Goal: Task Accomplishment & Management: Complete application form

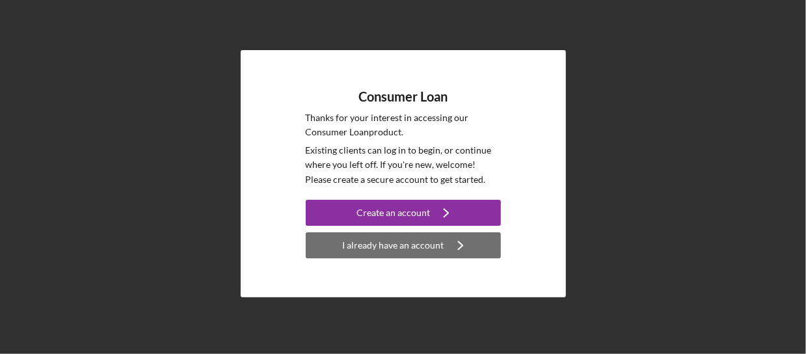
click at [412, 247] on div "I already have an account" at bounding box center [393, 245] width 101 height 26
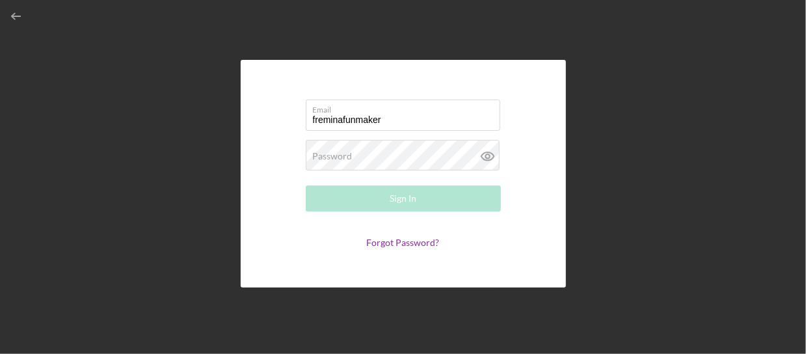
type input "[EMAIL_ADDRESS][DOMAIN_NAME]"
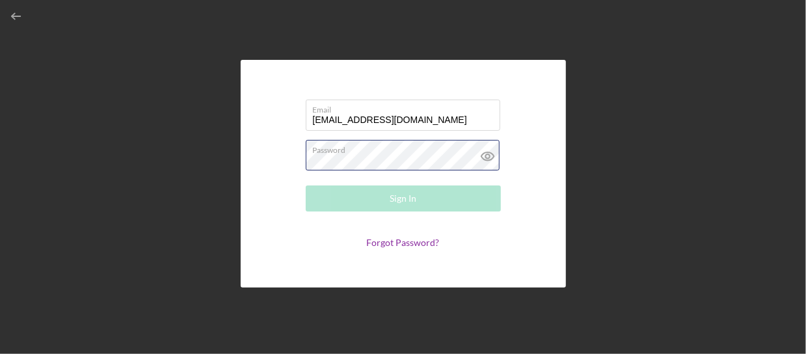
click at [423, 152] on div "Password Required" at bounding box center [403, 156] width 195 height 33
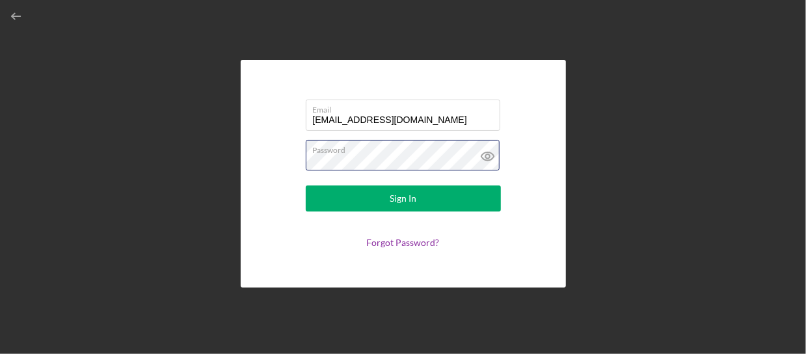
click at [306, 185] on button "Sign In" at bounding box center [403, 198] width 195 height 26
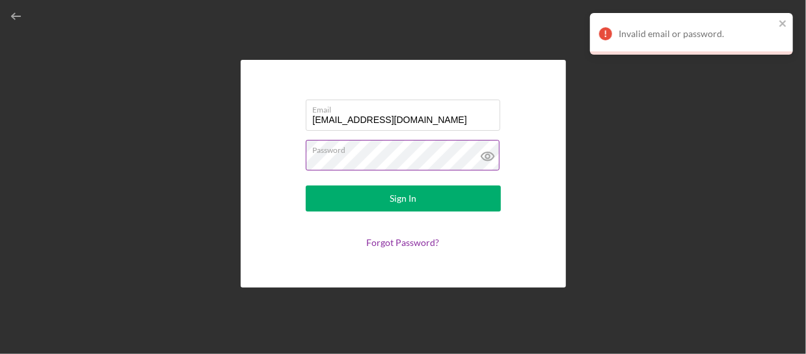
click at [493, 155] on icon at bounding box center [487, 156] width 12 height 8
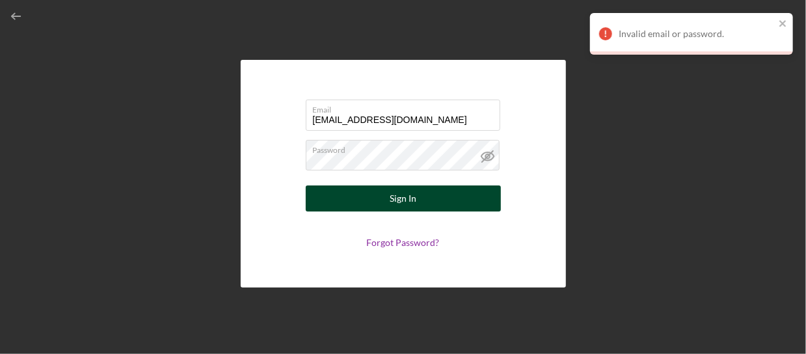
click at [390, 201] on div "Sign In" at bounding box center [403, 198] width 27 height 26
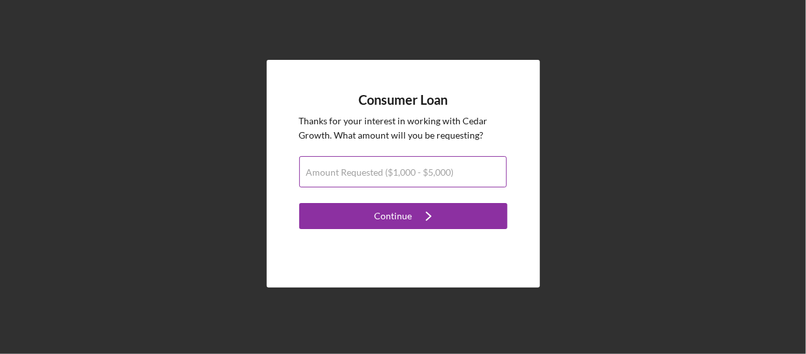
click at [381, 178] on input "Amount Requested ($1,000 - $5,000)" at bounding box center [402, 171] width 207 height 31
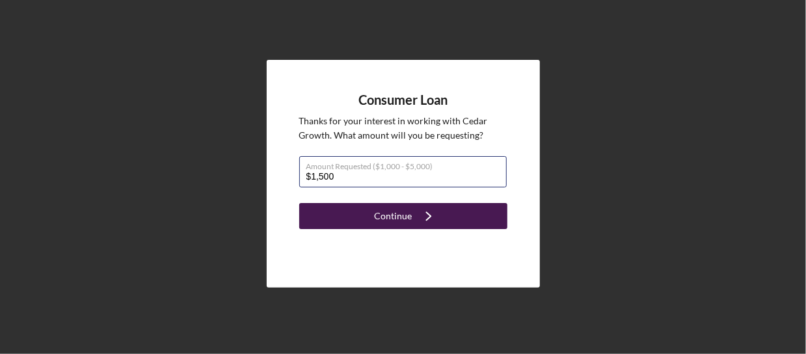
type input "$1,500"
click at [412, 213] on icon "Icon/Navigate" at bounding box center [428, 216] width 33 height 33
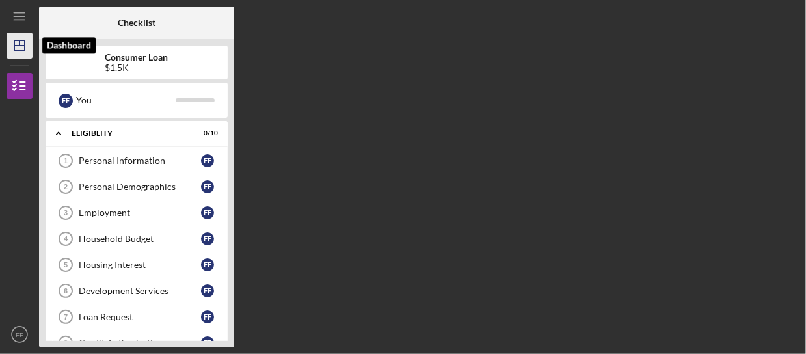
click at [8, 50] on icon "Icon/Dashboard" at bounding box center [19, 45] width 33 height 33
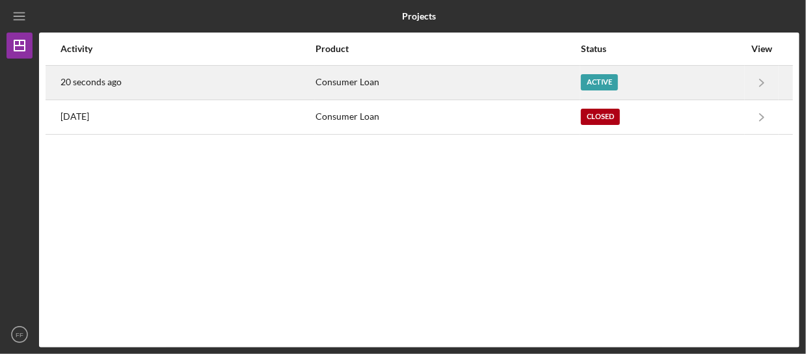
click at [743, 83] on div "Active" at bounding box center [662, 82] width 163 height 33
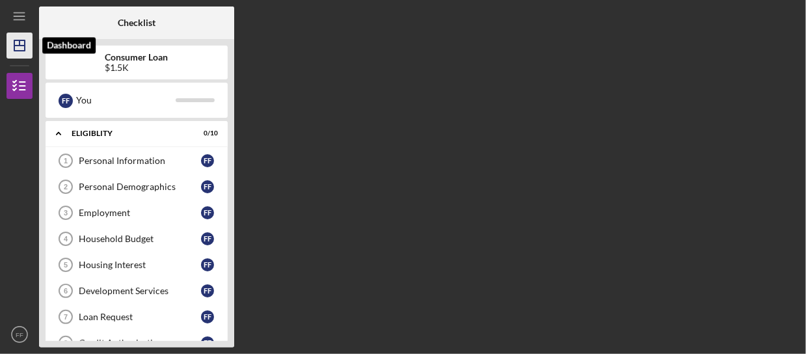
click at [18, 52] on icon "Icon/Dashboard" at bounding box center [19, 45] width 33 height 33
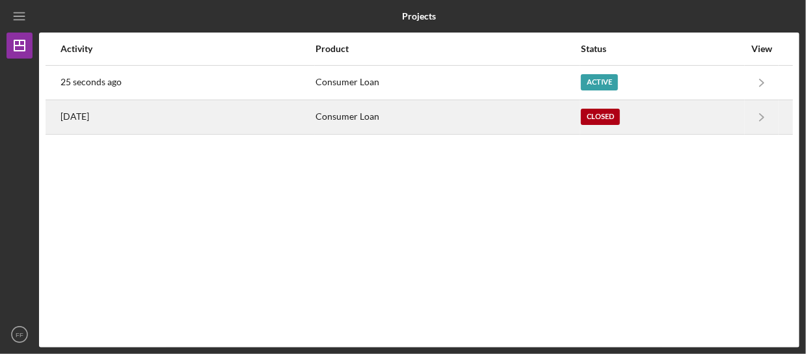
click at [686, 114] on div "Closed" at bounding box center [662, 117] width 163 height 33
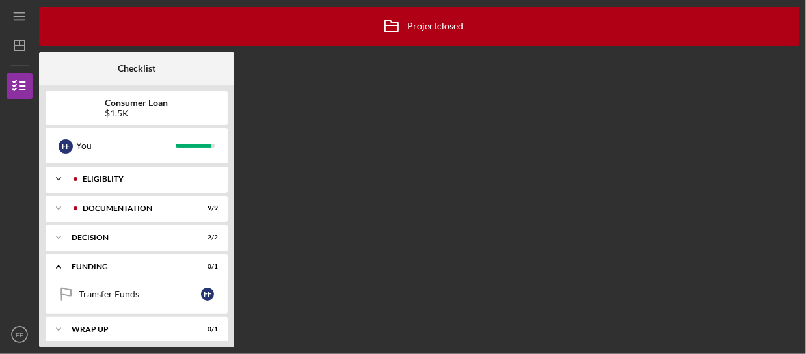
scroll to position [7, 0]
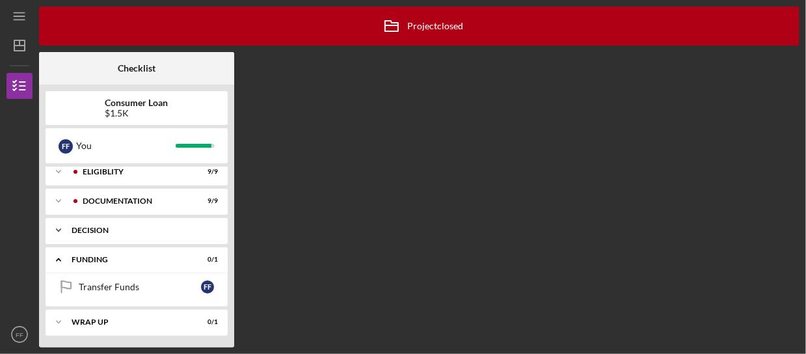
click at [164, 228] on div "Decision" at bounding box center [142, 230] width 140 height 8
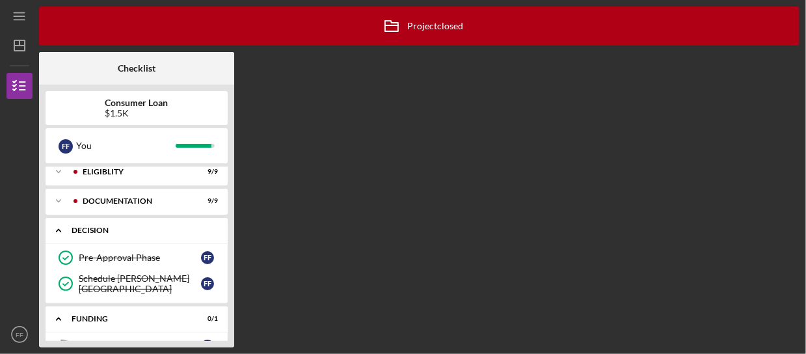
scroll to position [65, 0]
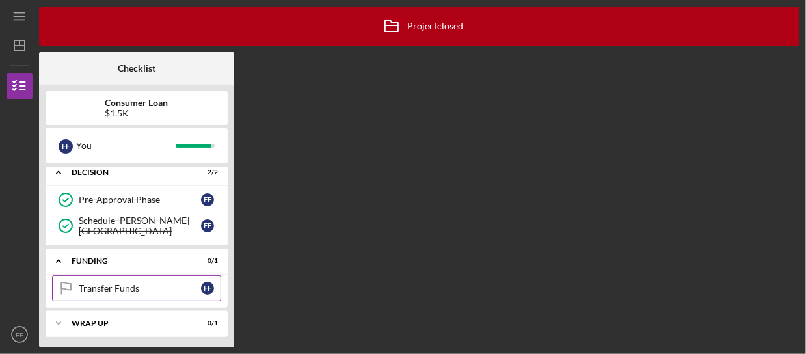
click at [137, 285] on div "Transfer Funds" at bounding box center [140, 288] width 122 height 10
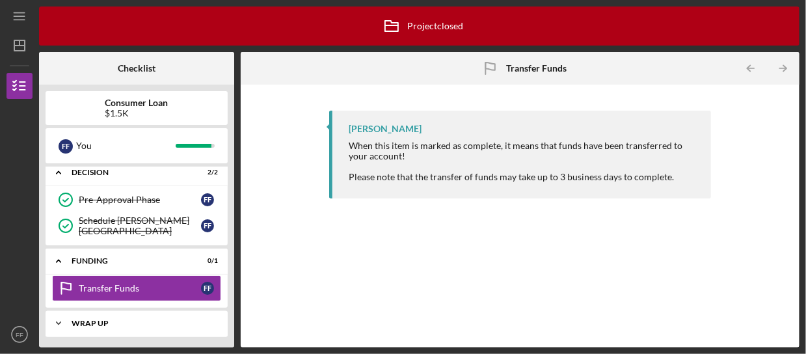
click at [124, 327] on div "Icon/Expander Wrap up 0 / 1" at bounding box center [137, 323] width 182 height 26
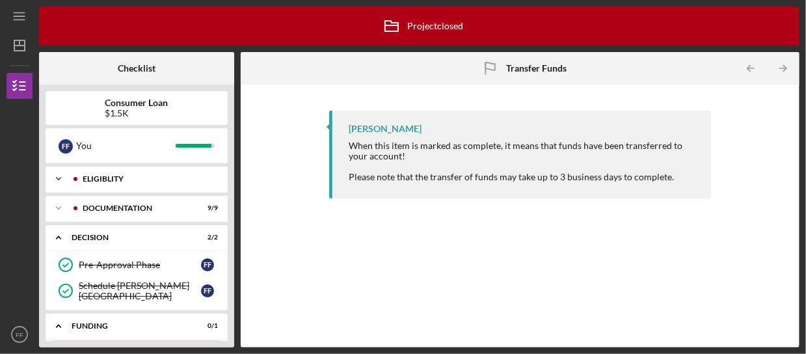
click at [118, 182] on div "Eligiblity" at bounding box center [147, 179] width 129 height 8
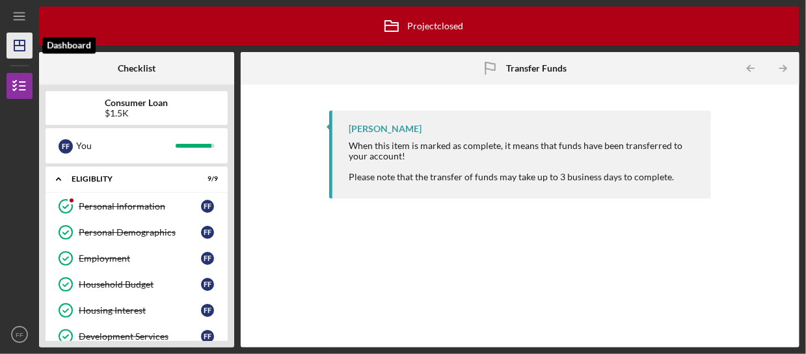
click at [18, 47] on icon "Icon/Dashboard" at bounding box center [19, 45] width 33 height 33
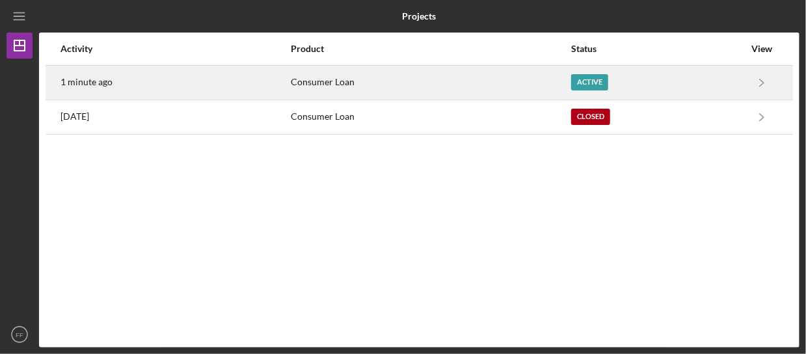
click at [449, 88] on div "Consumer Loan" at bounding box center [431, 82] width 280 height 33
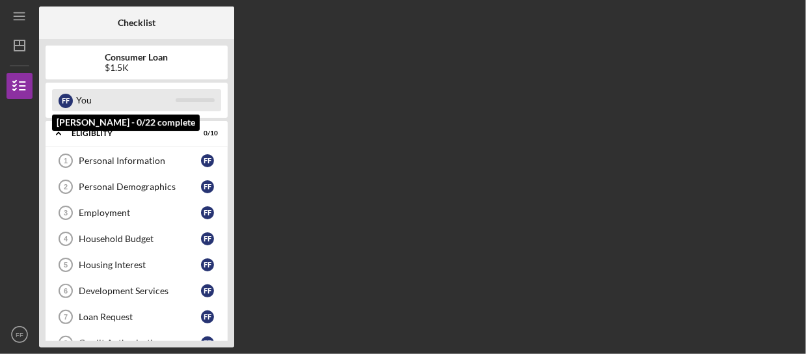
click at [149, 91] on div "You" at bounding box center [126, 100] width 100 height 22
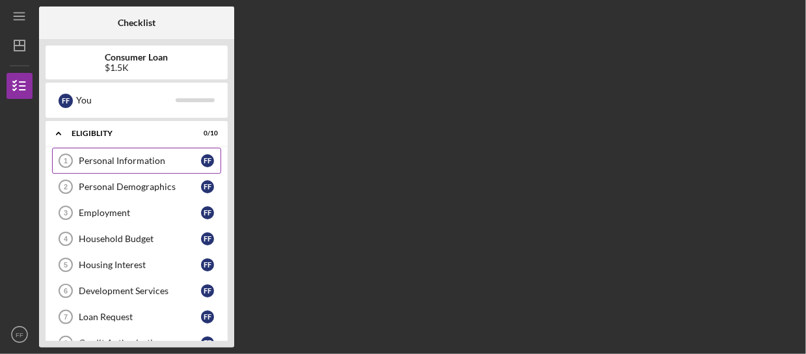
click at [142, 163] on div "Personal Information" at bounding box center [140, 160] width 122 height 10
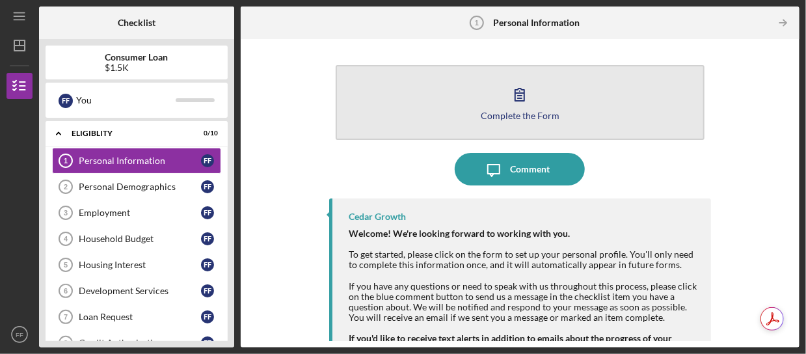
click at [512, 100] on icon "button" at bounding box center [519, 94] width 33 height 33
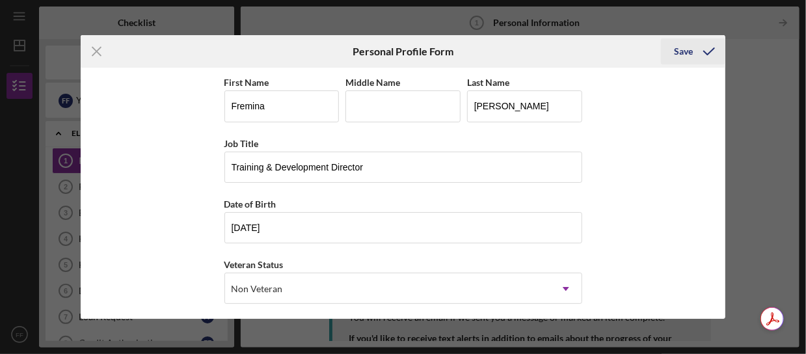
click at [683, 51] on div "Save" at bounding box center [683, 51] width 19 height 26
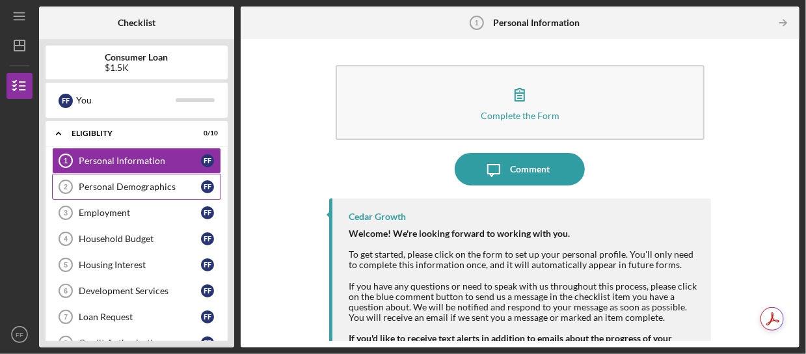
click at [130, 189] on div "Personal Demographics" at bounding box center [140, 186] width 122 height 10
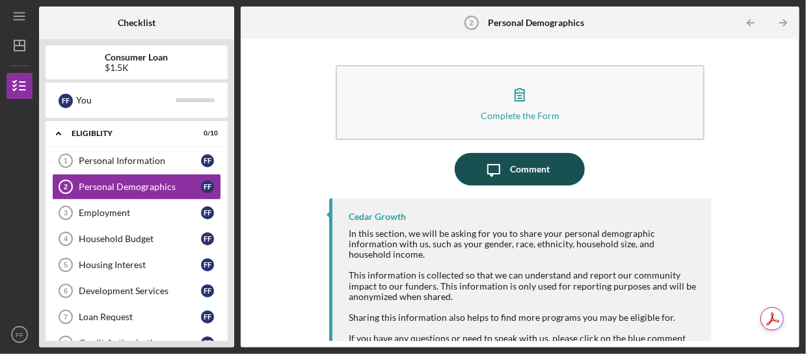
click at [507, 171] on icon "Icon/Message" at bounding box center [493, 169] width 33 height 33
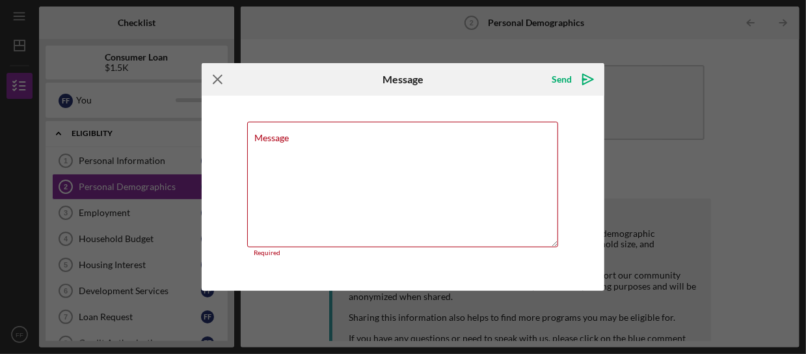
click at [222, 78] on icon "Icon/Menu Close" at bounding box center [218, 79] width 33 height 33
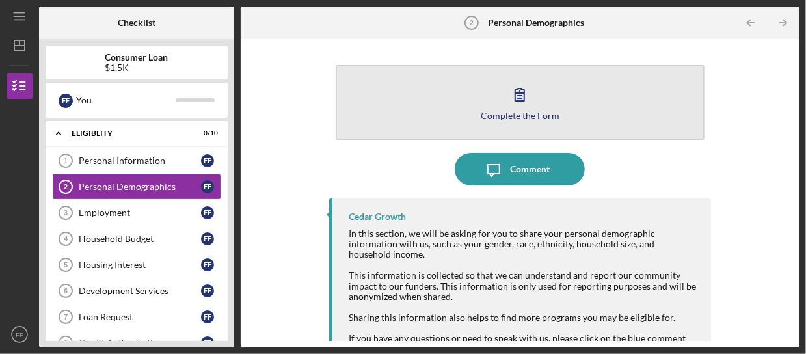
click at [545, 96] on button "Complete the Form Form" at bounding box center [520, 102] width 369 height 75
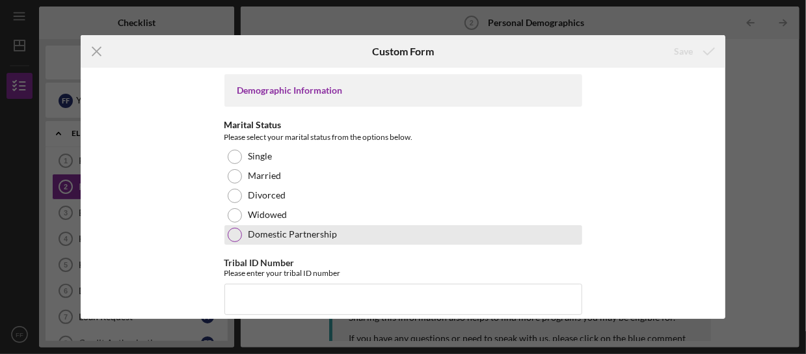
scroll to position [65, 0]
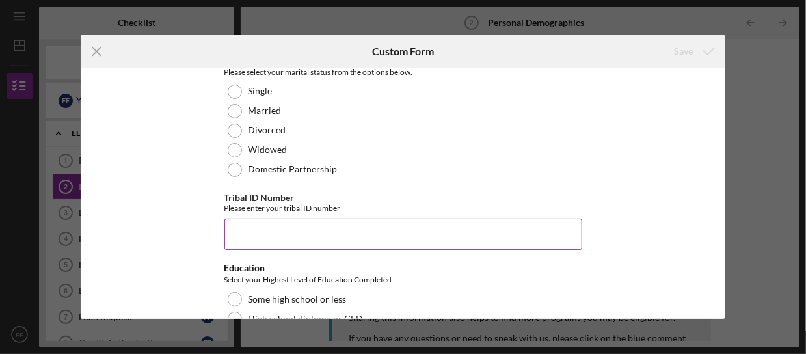
click at [254, 235] on input "Tribal ID Number" at bounding box center [403, 234] width 358 height 31
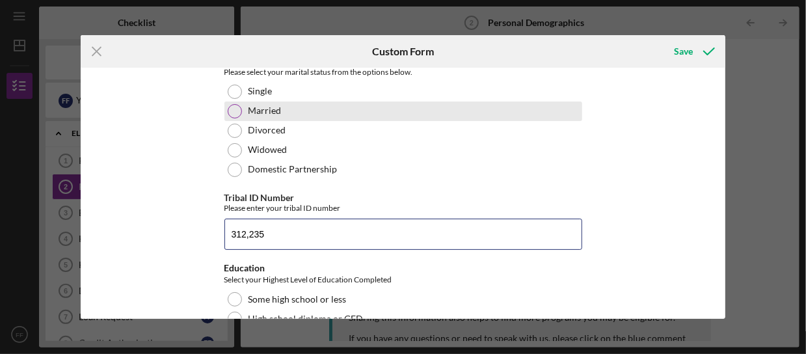
scroll to position [0, 0]
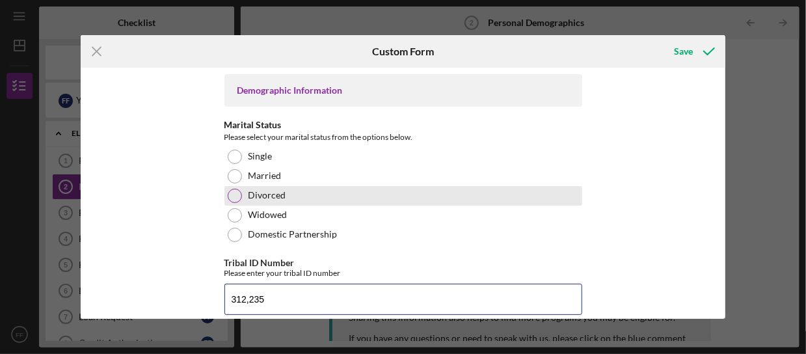
type input "312,235"
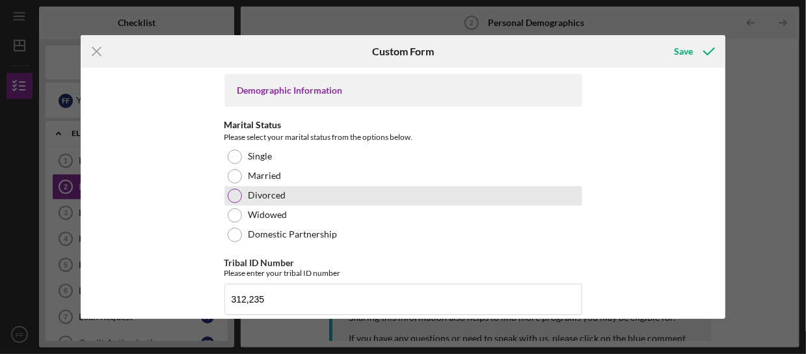
click at [233, 193] on div at bounding box center [235, 196] width 14 height 14
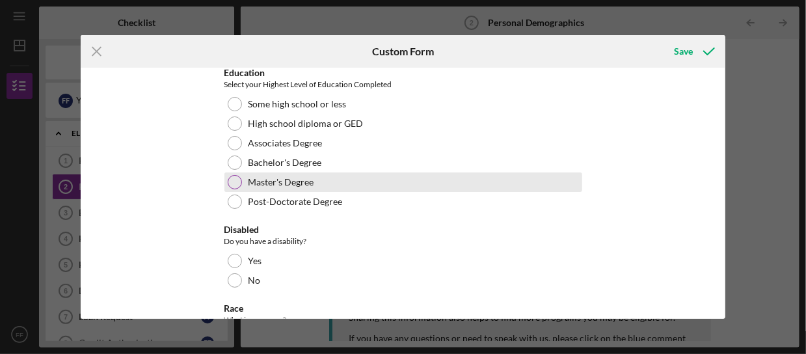
click at [233, 181] on div at bounding box center [235, 182] width 14 height 14
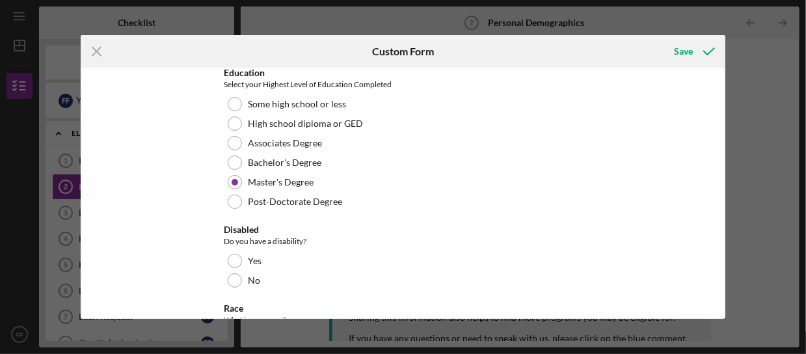
scroll to position [325, 0]
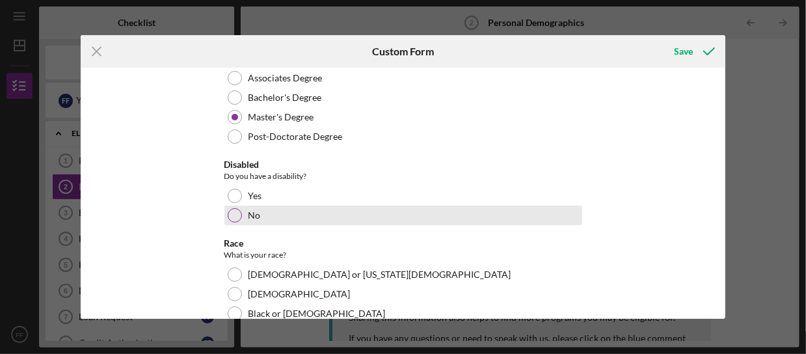
click at [238, 215] on div at bounding box center [235, 215] width 14 height 14
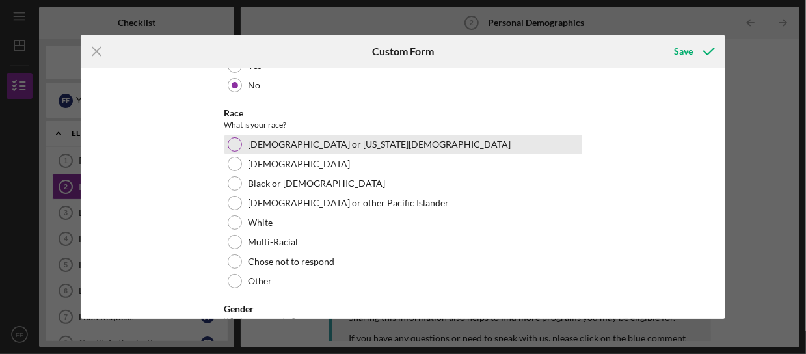
click at [228, 144] on div at bounding box center [235, 144] width 14 height 14
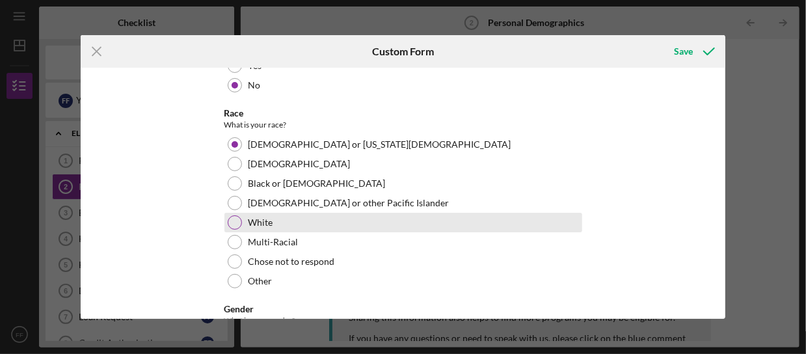
scroll to position [650, 0]
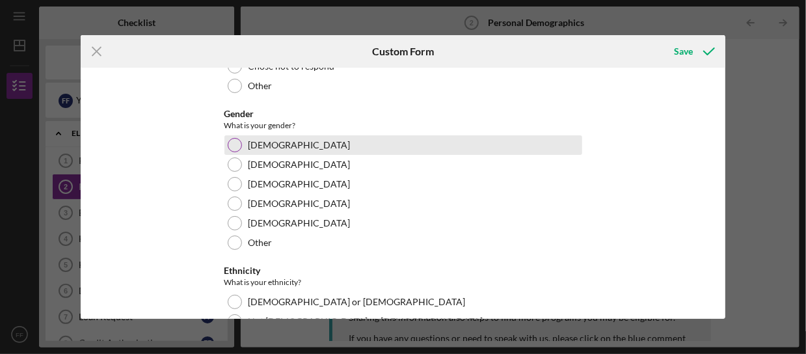
click at [239, 149] on div "[DEMOGRAPHIC_DATA]" at bounding box center [403, 145] width 358 height 20
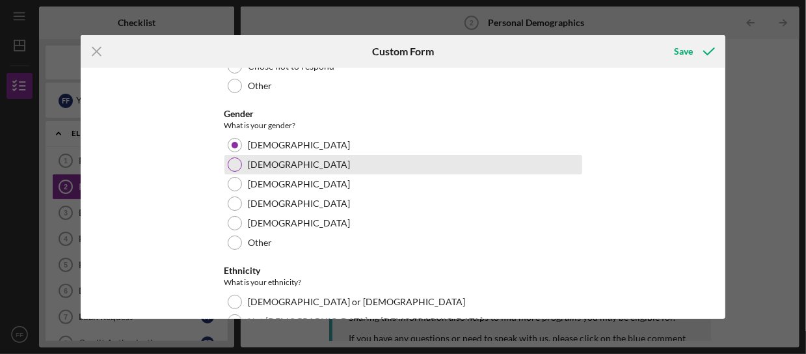
scroll to position [781, 0]
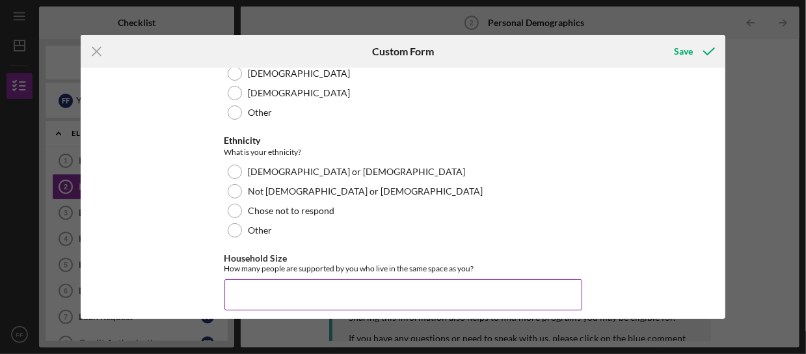
click at [269, 283] on input "Household Size" at bounding box center [403, 294] width 358 height 31
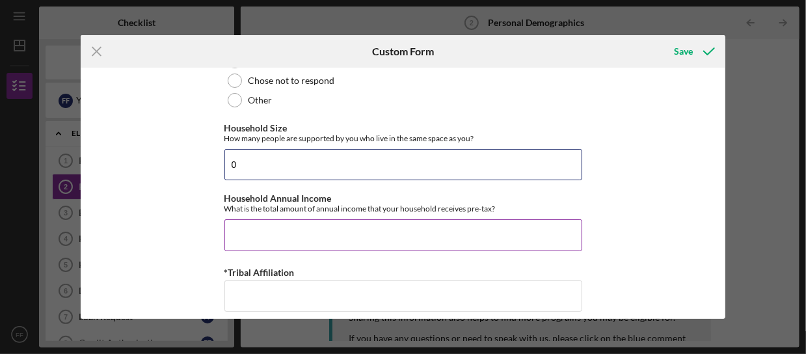
type input "0"
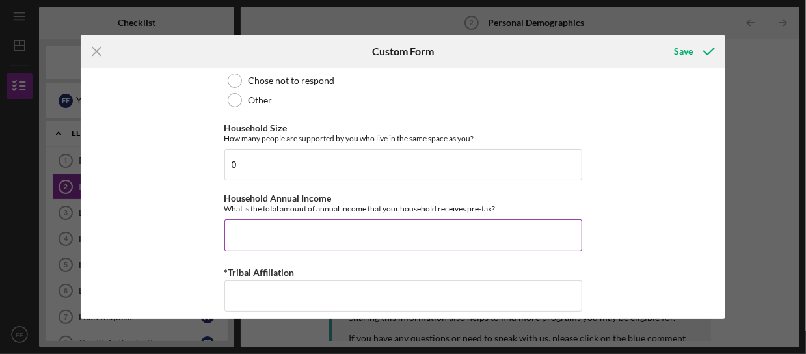
click at [319, 224] on input "Household Annual Income" at bounding box center [403, 234] width 358 height 31
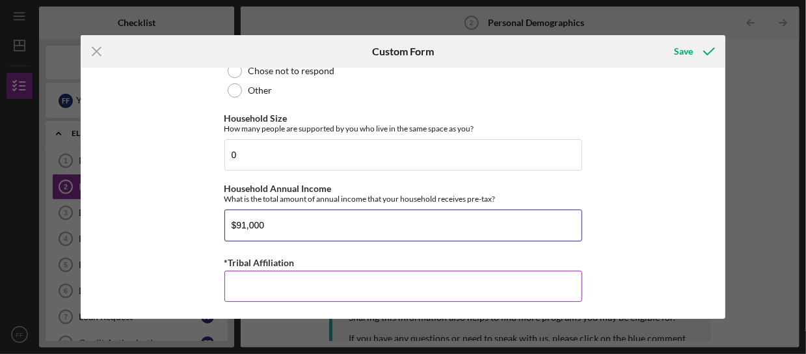
type input "$91,000"
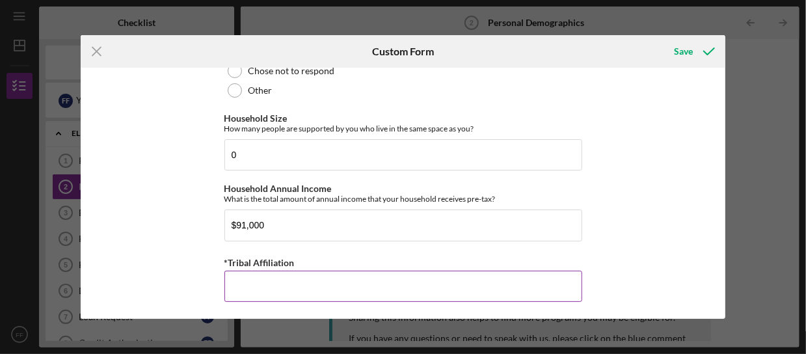
click at [369, 278] on input "*Tribal Affiliation" at bounding box center [403, 286] width 358 height 31
type input "Navajo"
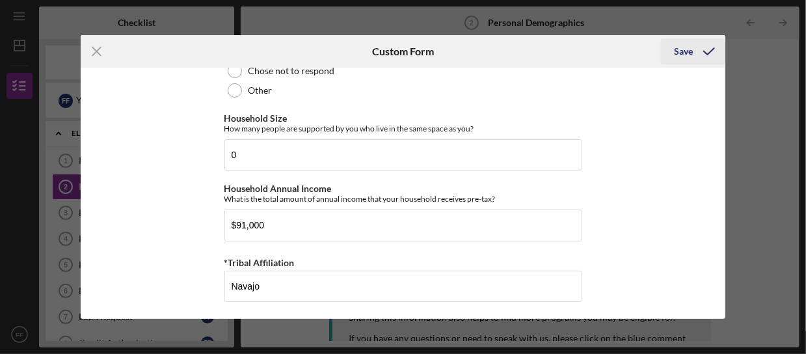
click at [689, 53] on div "Save" at bounding box center [683, 51] width 19 height 26
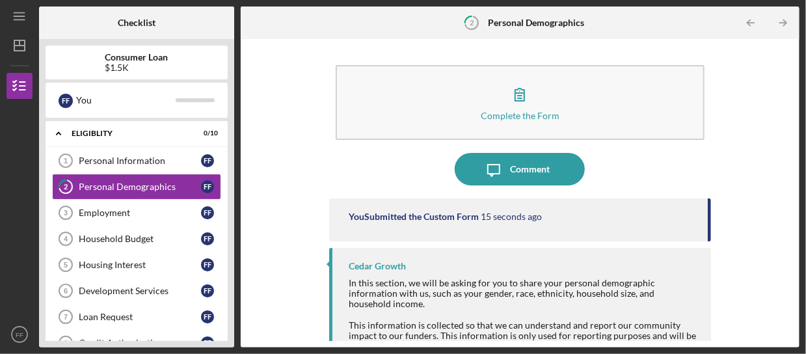
scroll to position [99, 0]
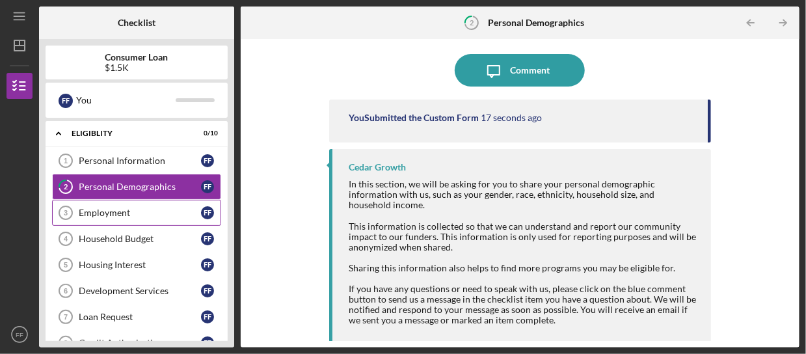
click at [96, 211] on div "Employment" at bounding box center [140, 212] width 122 height 10
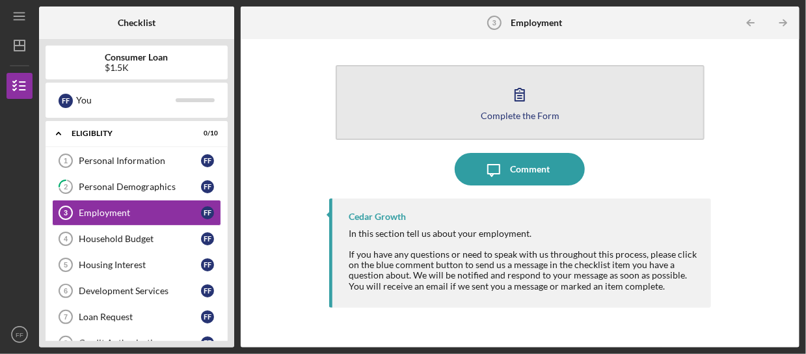
click at [476, 100] on button "Complete the Form Form" at bounding box center [520, 102] width 369 height 75
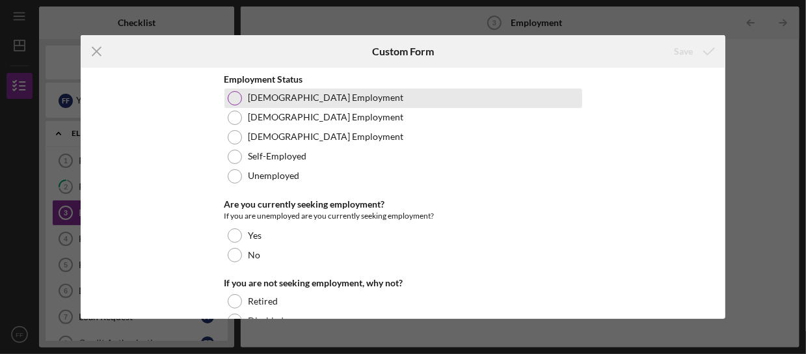
click at [228, 99] on div at bounding box center [235, 98] width 14 height 14
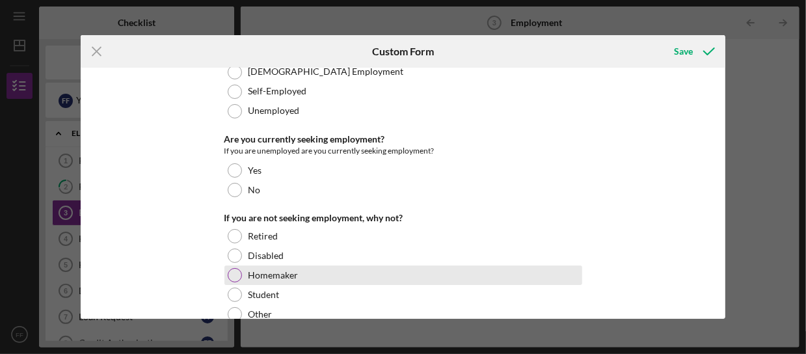
scroll to position [130, 0]
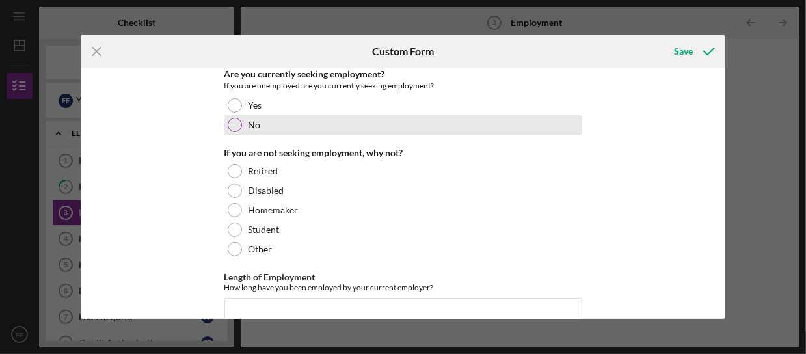
click at [232, 128] on div at bounding box center [235, 125] width 14 height 14
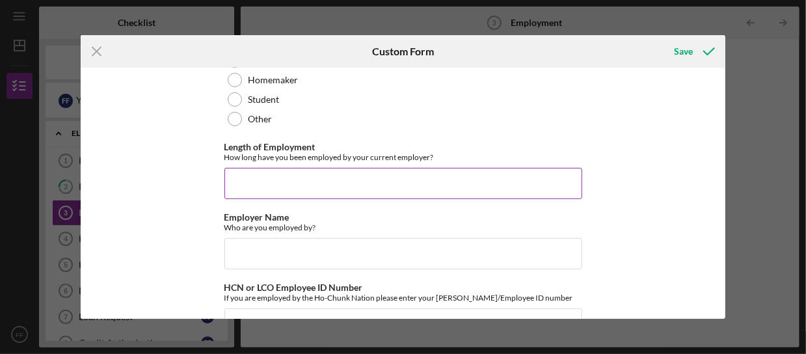
scroll to position [65, 0]
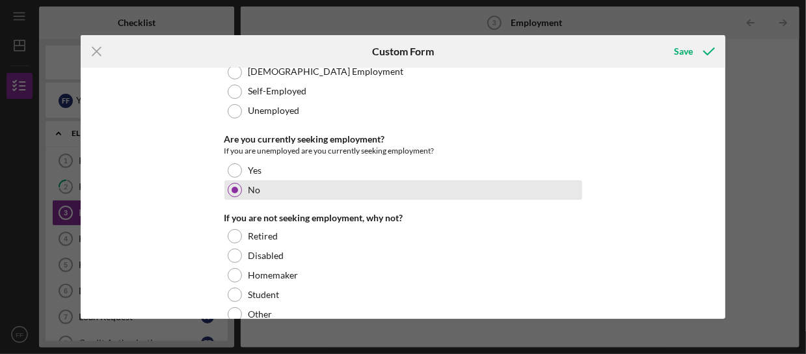
click at [234, 189] on div at bounding box center [235, 190] width 7 height 7
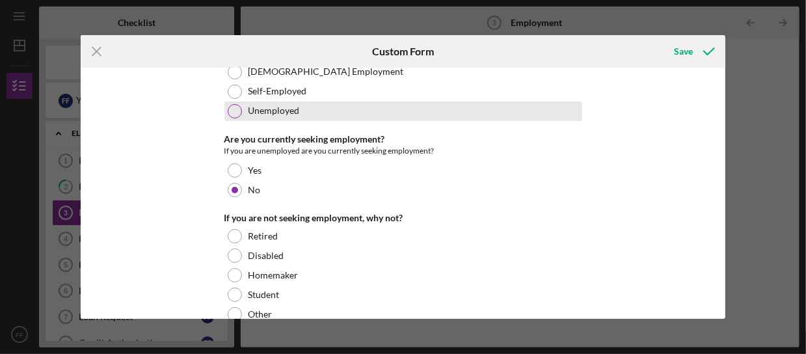
click at [454, 107] on div "Unemployed" at bounding box center [403, 111] width 358 height 20
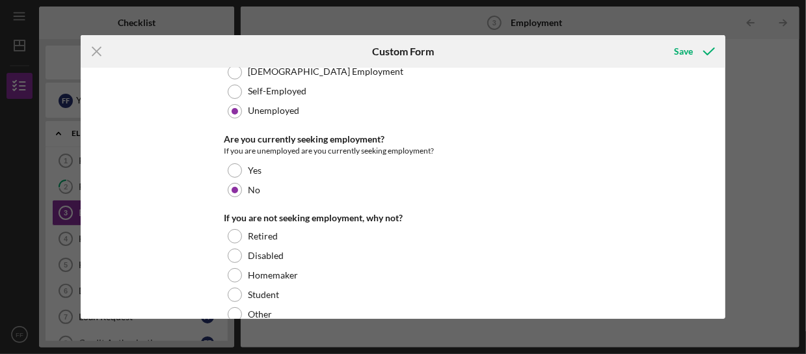
scroll to position [0, 0]
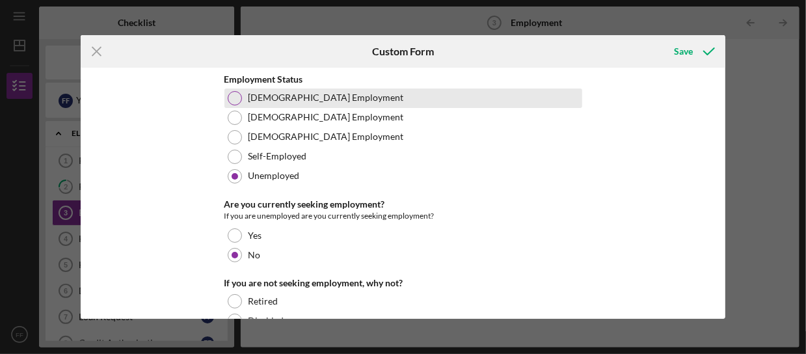
click at [228, 100] on div at bounding box center [235, 98] width 14 height 14
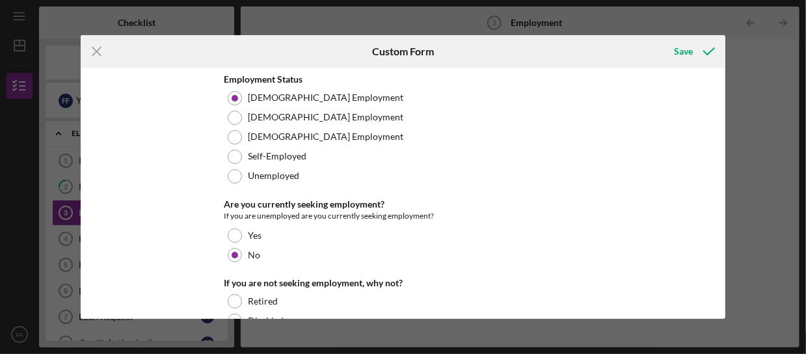
scroll to position [195, 0]
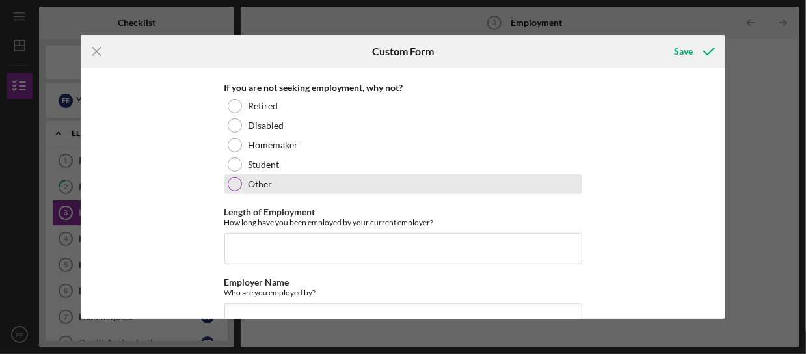
click at [235, 186] on div at bounding box center [235, 184] width 14 height 14
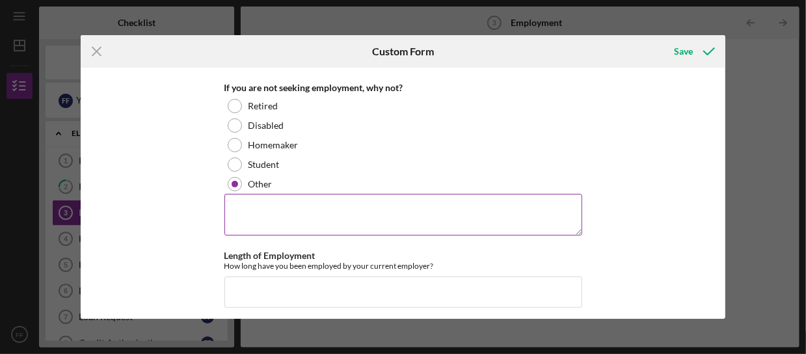
scroll to position [325, 0]
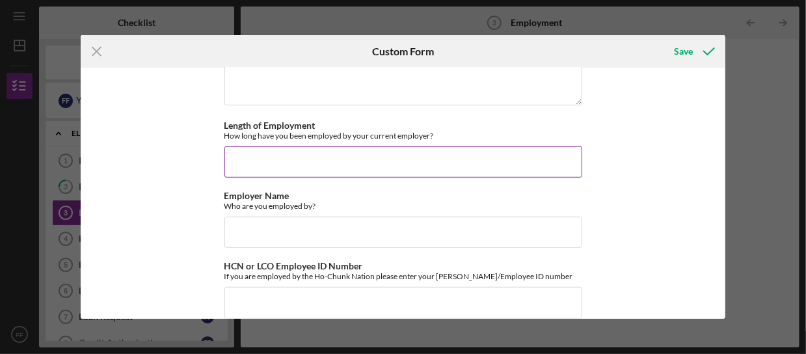
click at [350, 167] on input "Length of Employment" at bounding box center [403, 161] width 358 height 31
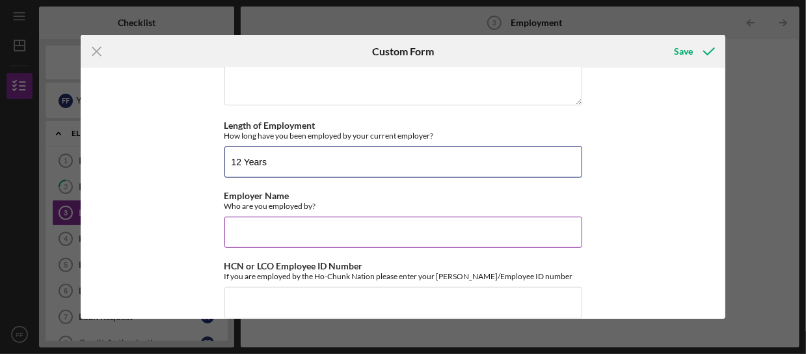
type input "12 Years"
click at [347, 225] on input "Employer Name" at bounding box center [403, 232] width 358 height 31
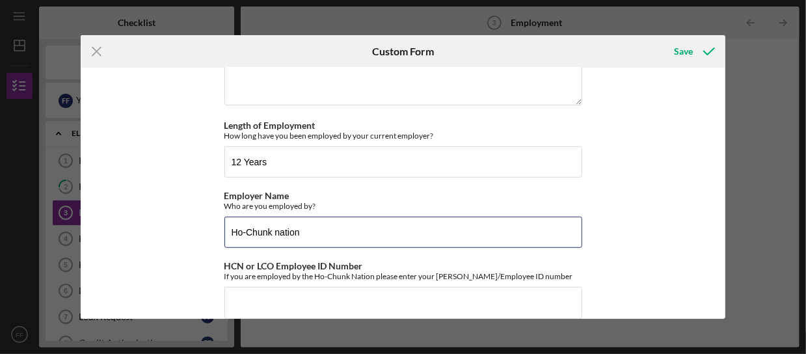
type input "Ho-Chunk nation"
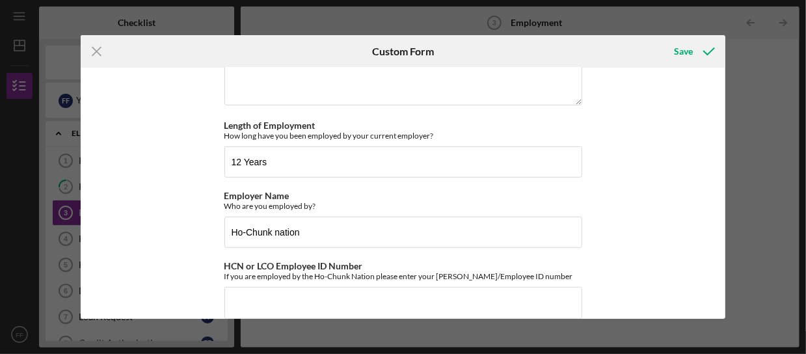
click at [190, 247] on div "Employment Status [DEMOGRAPHIC_DATA] Employment [DEMOGRAPHIC_DATA] Employment […" at bounding box center [403, 193] width 645 height 250
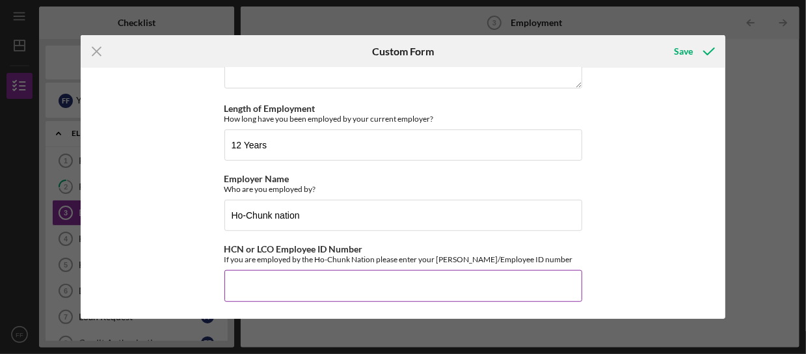
click at [267, 290] on input "HCN or LCO Employee ID Number" at bounding box center [403, 285] width 358 height 31
type input "7827"
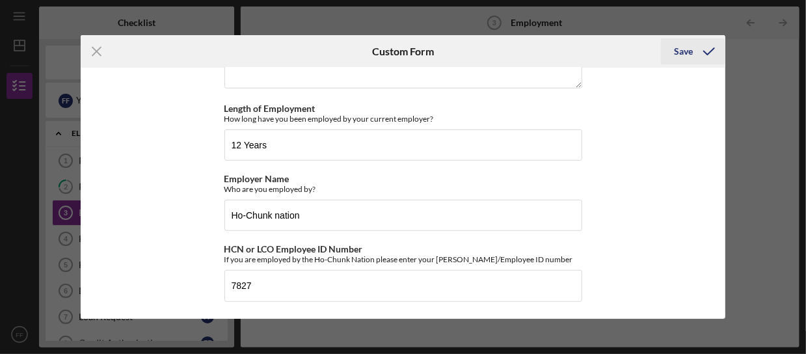
click at [682, 47] on div "Save" at bounding box center [683, 51] width 19 height 26
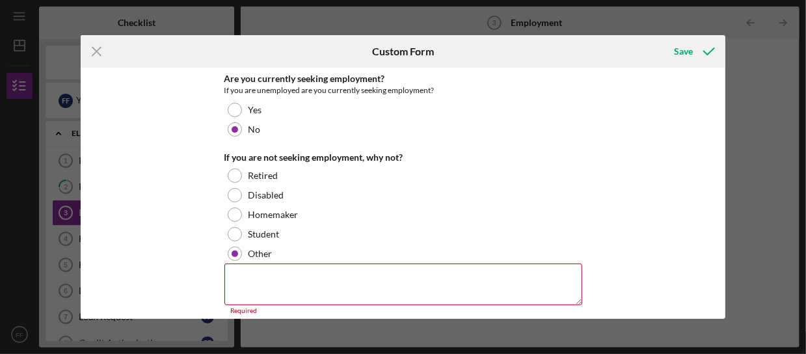
scroll to position [191, 0]
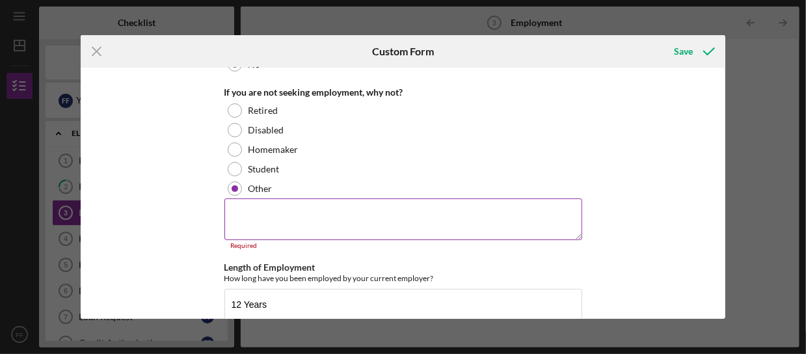
click at [302, 212] on textarea at bounding box center [403, 219] width 358 height 42
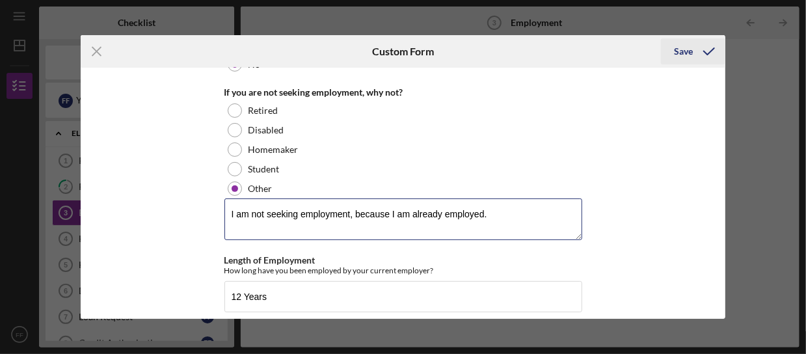
type textarea "I am not seeking employment, because I am already employed."
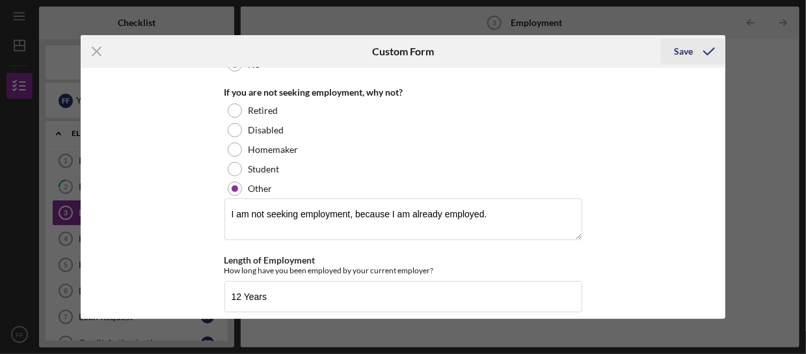
click at [682, 48] on div "Save" at bounding box center [683, 51] width 19 height 26
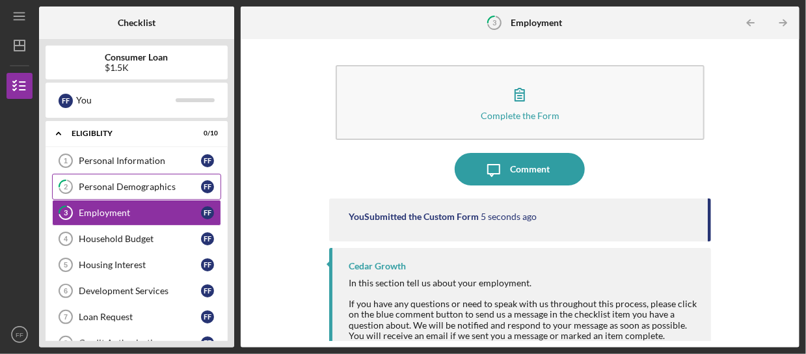
click at [135, 193] on link "2 Personal Demographics F F" at bounding box center [136, 187] width 169 height 26
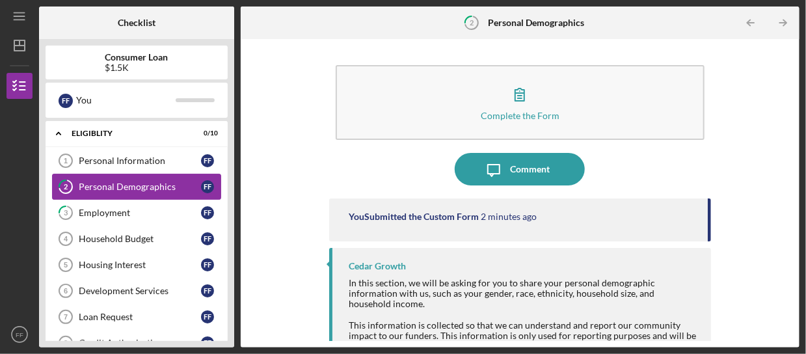
click at [135, 193] on link "2 Personal Demographics F F" at bounding box center [136, 187] width 169 height 26
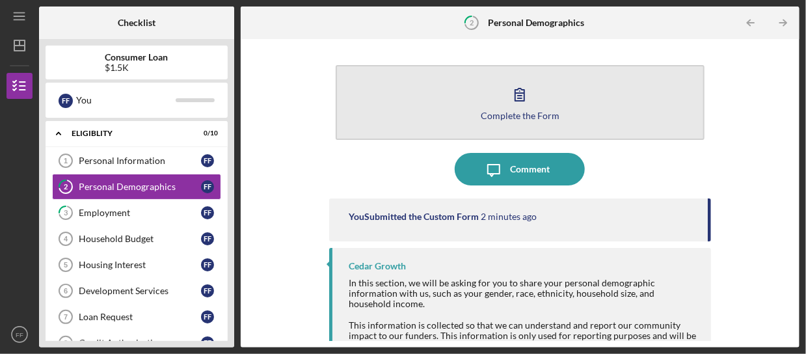
click at [532, 92] on icon "button" at bounding box center [519, 94] width 33 height 33
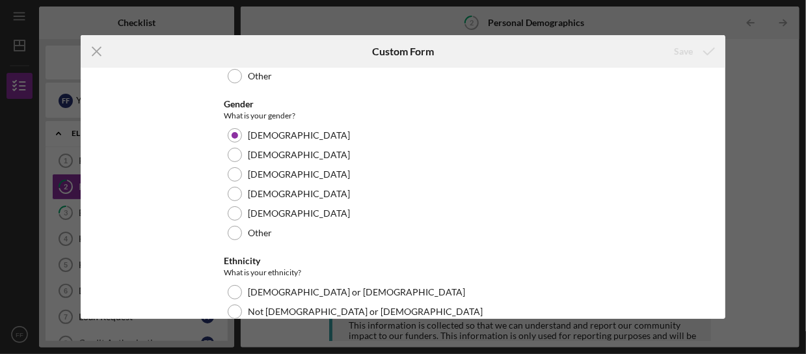
scroll to position [725, 0]
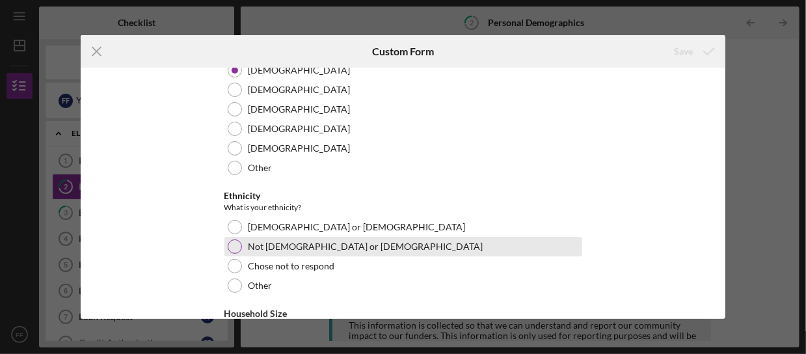
click at [234, 247] on div at bounding box center [235, 246] width 14 height 14
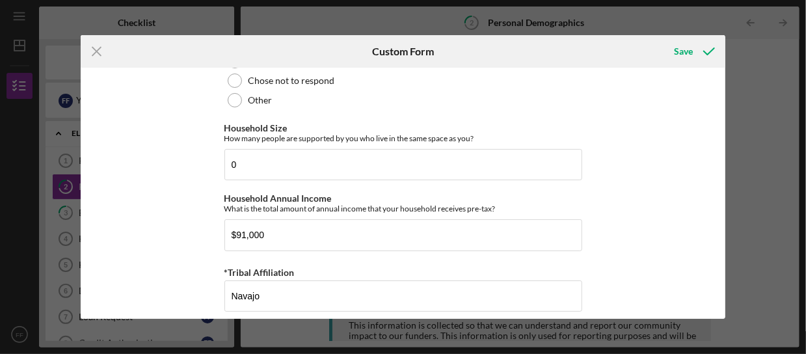
scroll to position [920, 0]
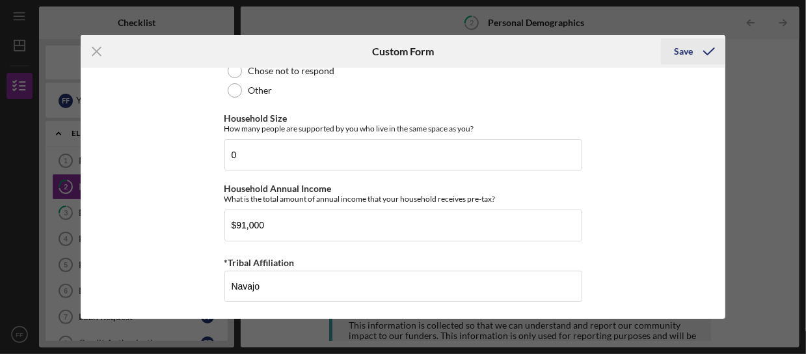
click at [684, 55] on div "Save" at bounding box center [683, 51] width 19 height 26
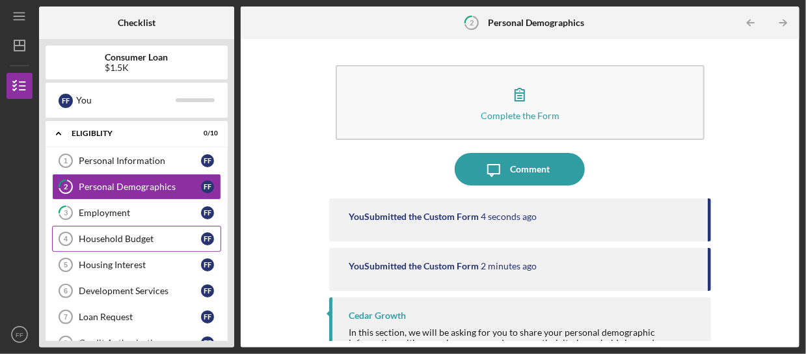
click at [114, 245] on link "Household Budget 4 Household Budget F F" at bounding box center [136, 239] width 169 height 26
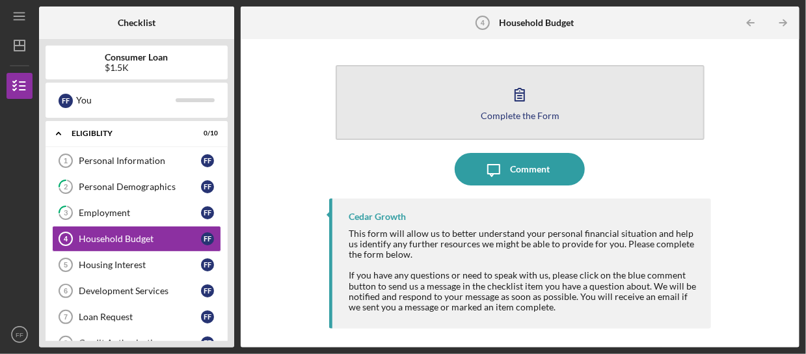
click at [520, 88] on icon "button" at bounding box center [519, 94] width 9 height 12
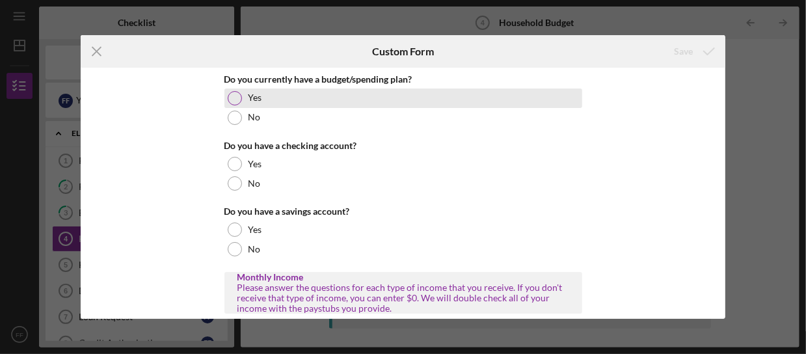
click at [233, 98] on div at bounding box center [235, 98] width 14 height 14
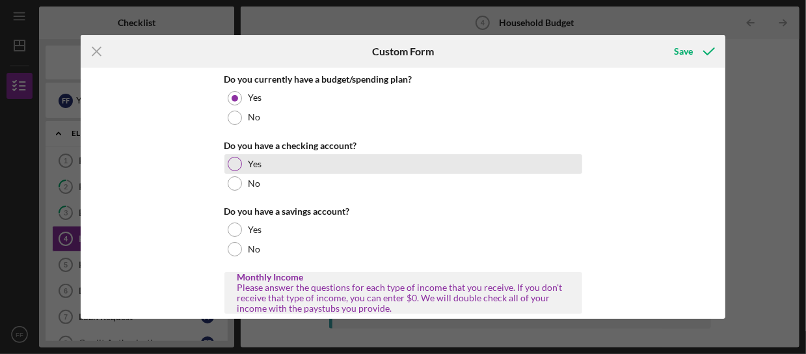
click at [230, 169] on div at bounding box center [235, 164] width 14 height 14
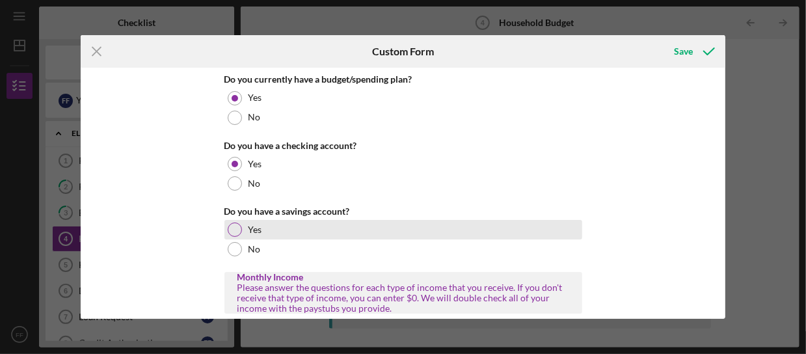
click at [234, 231] on div at bounding box center [235, 229] width 14 height 14
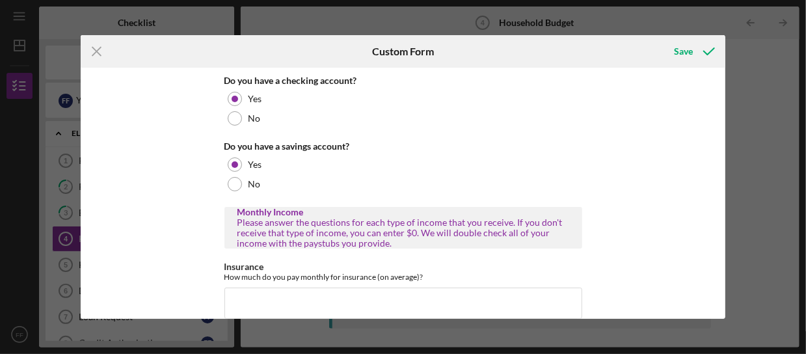
scroll to position [130, 0]
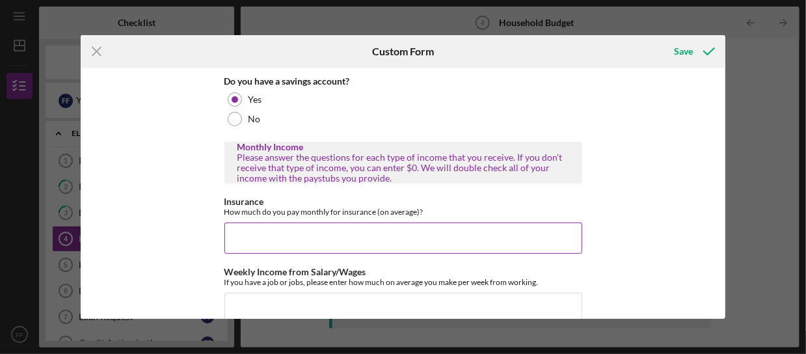
click at [333, 232] on input "Insurance" at bounding box center [403, 237] width 358 height 31
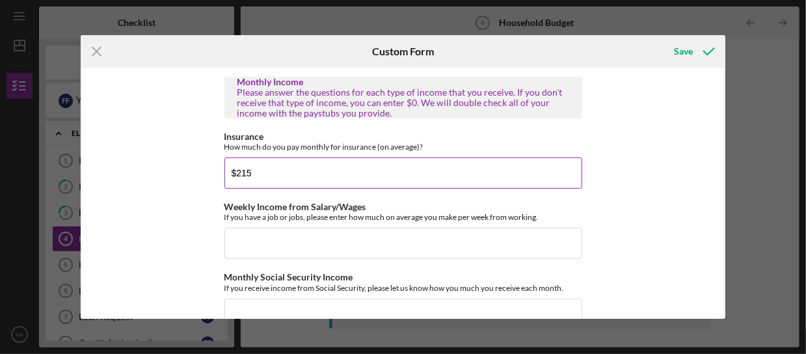
click at [236, 169] on input "$215" at bounding box center [403, 172] width 358 height 31
type input "$115"
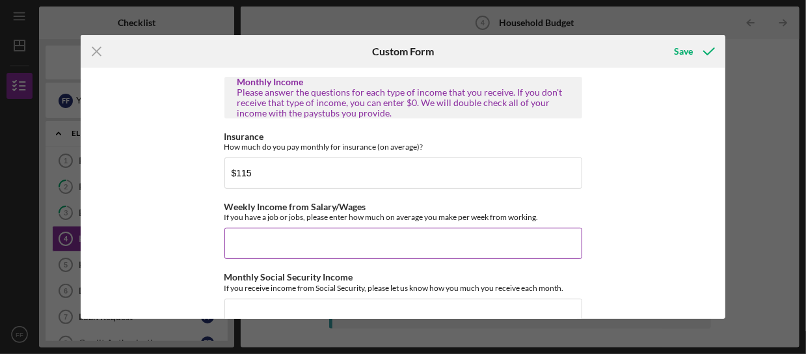
click at [267, 234] on input "Weekly Income from Salary/Wages" at bounding box center [403, 243] width 358 height 31
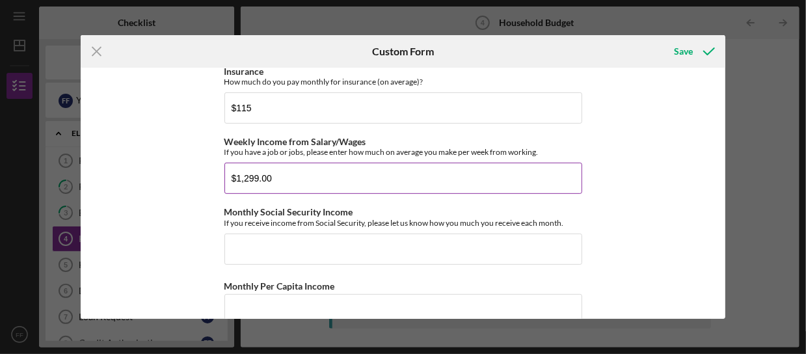
scroll to position [325, 0]
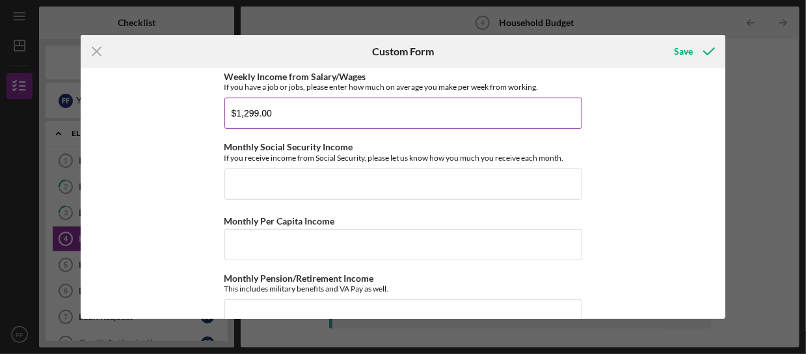
click at [254, 111] on input "$1,299.00" at bounding box center [403, 113] width 358 height 31
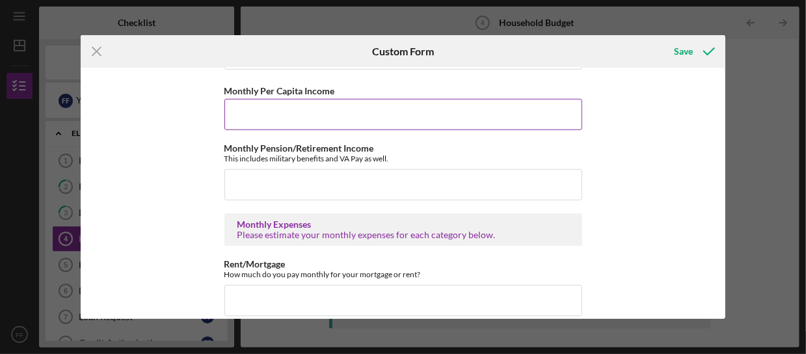
scroll to position [520, 0]
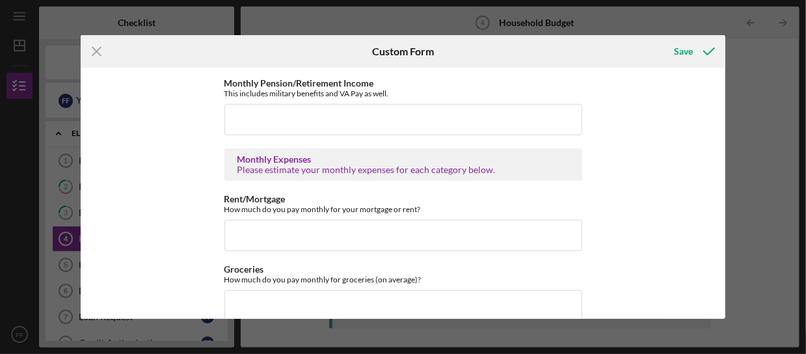
type input "$1,200.00"
click at [291, 234] on input "Rent/Mortgage" at bounding box center [403, 235] width 358 height 31
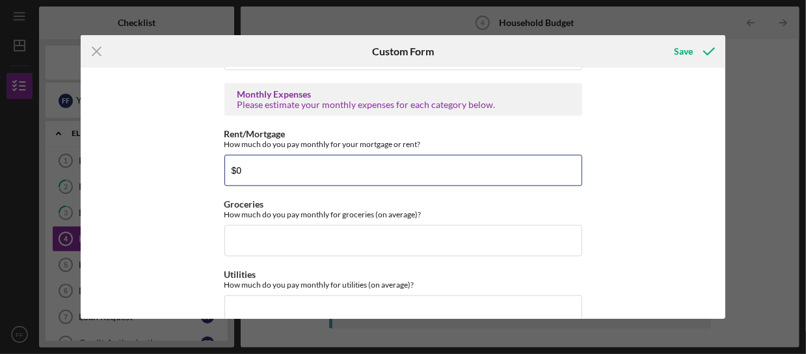
type input "$0"
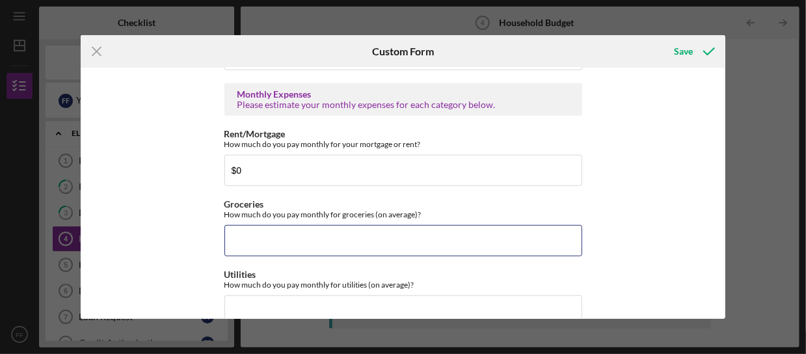
click at [291, 234] on input "Groceries" at bounding box center [403, 240] width 358 height 31
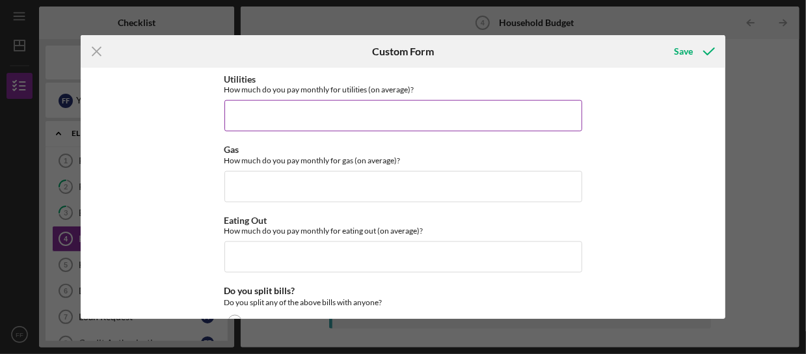
type input "$250"
click at [286, 105] on input "Utilities" at bounding box center [403, 115] width 358 height 31
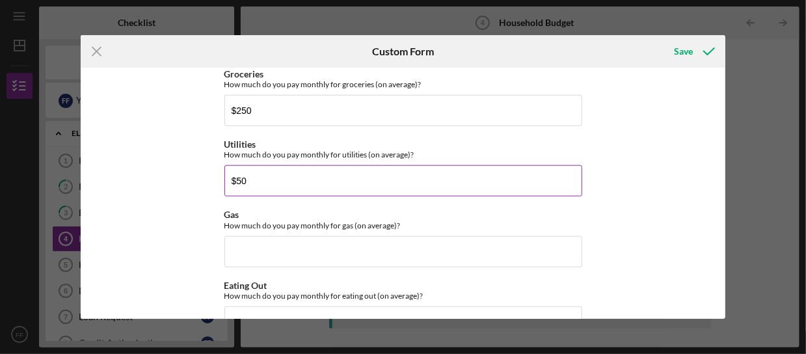
scroll to position [585, 0]
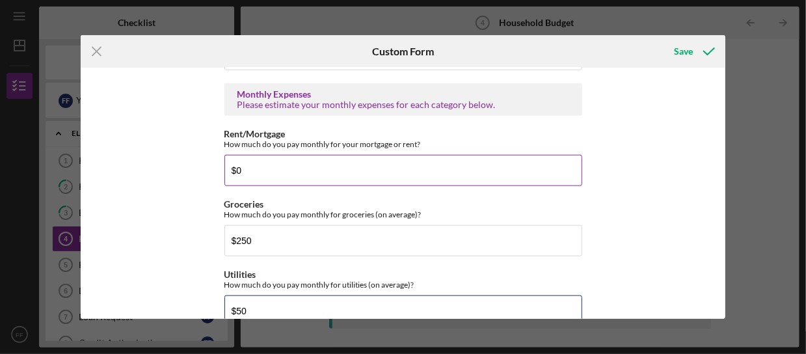
type input "$50"
click at [287, 168] on input "$0" at bounding box center [403, 170] width 358 height 31
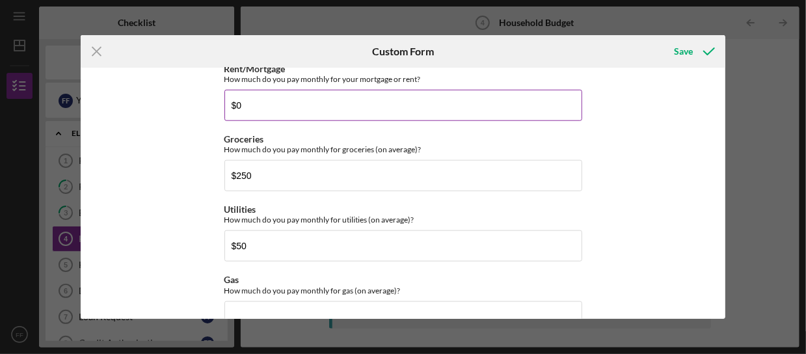
scroll to position [715, 0]
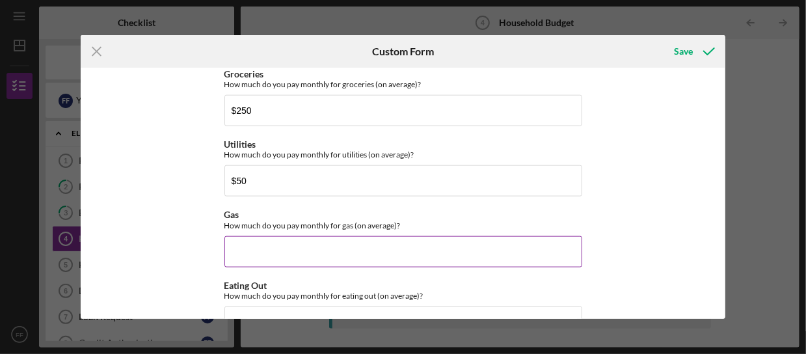
click at [284, 256] on input "Gas" at bounding box center [403, 251] width 358 height 31
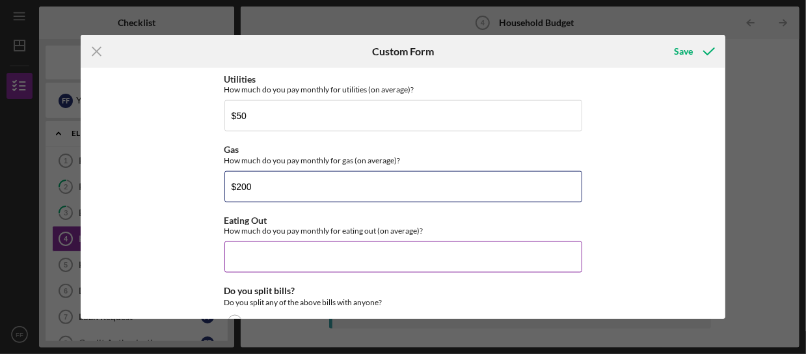
type input "$200"
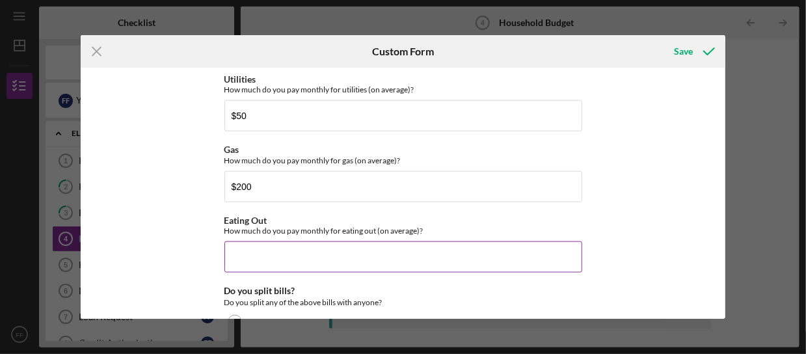
click at [319, 253] on input "Eating Out" at bounding box center [403, 256] width 358 height 31
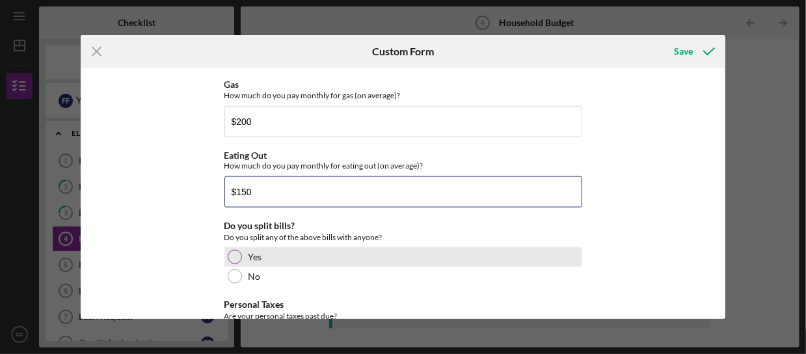
type input "$150"
click at [228, 256] on div at bounding box center [235, 257] width 14 height 14
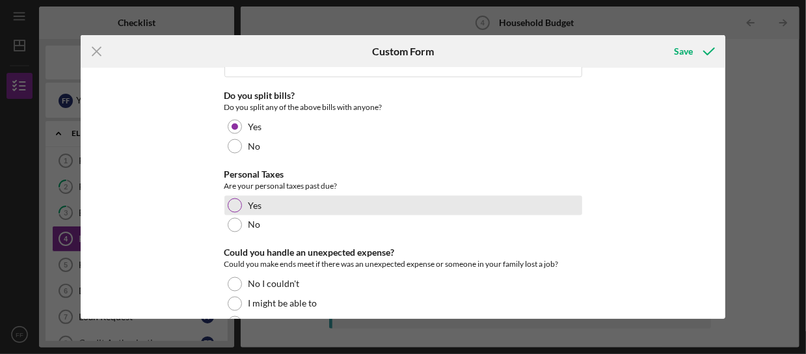
click at [231, 204] on div at bounding box center [235, 205] width 14 height 14
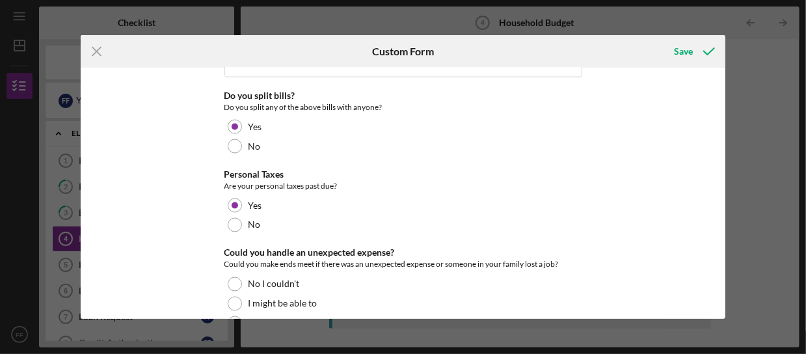
scroll to position [1024, 0]
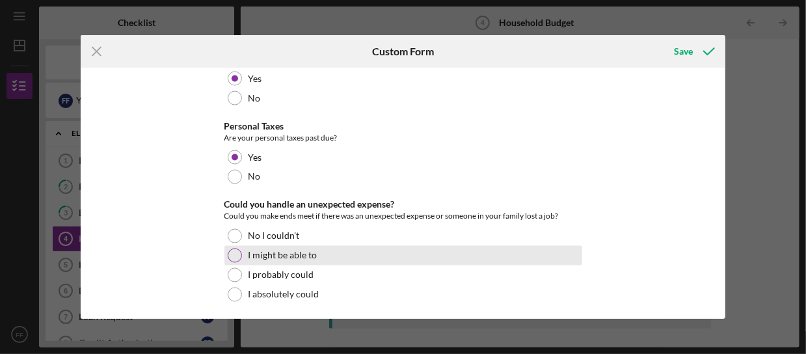
click at [228, 251] on div at bounding box center [235, 255] width 14 height 14
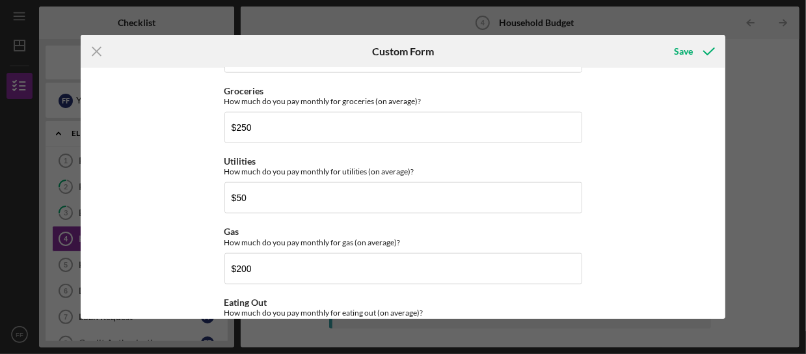
scroll to position [373, 0]
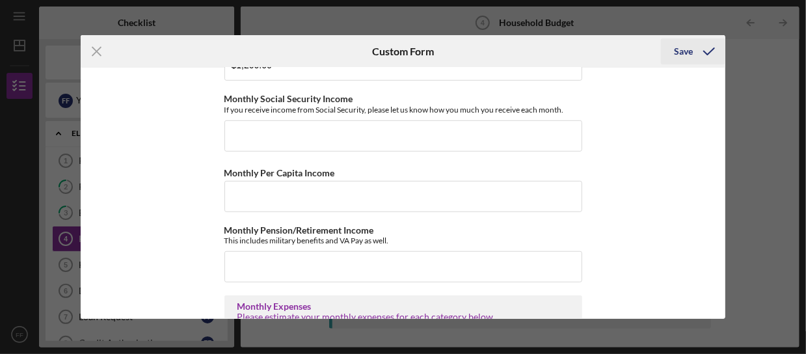
click at [679, 54] on div "Save" at bounding box center [683, 51] width 19 height 26
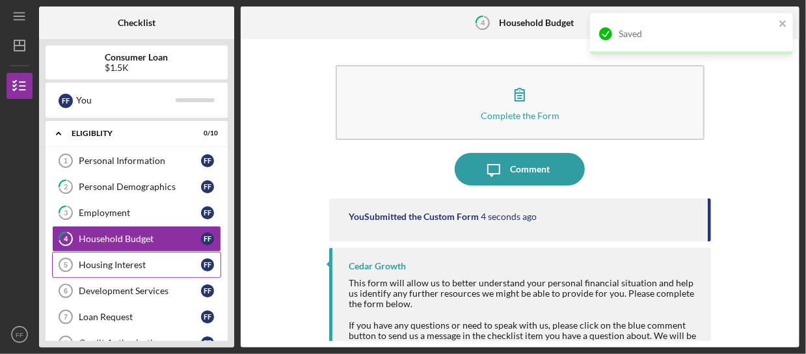
click at [128, 270] on link "Housing Interest 5 Housing Interest F F" at bounding box center [136, 265] width 169 height 26
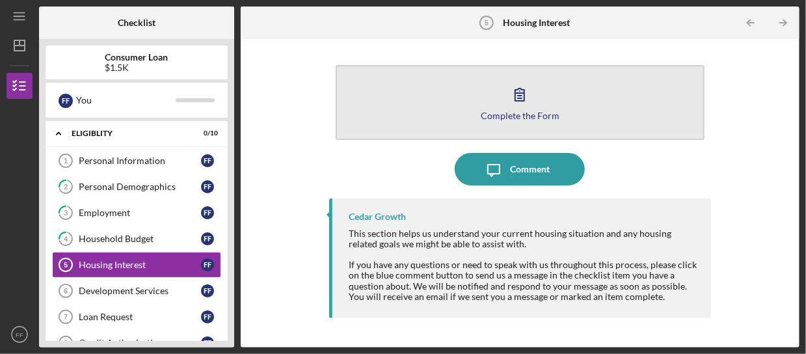
click at [515, 87] on icon "button" at bounding box center [519, 94] width 33 height 33
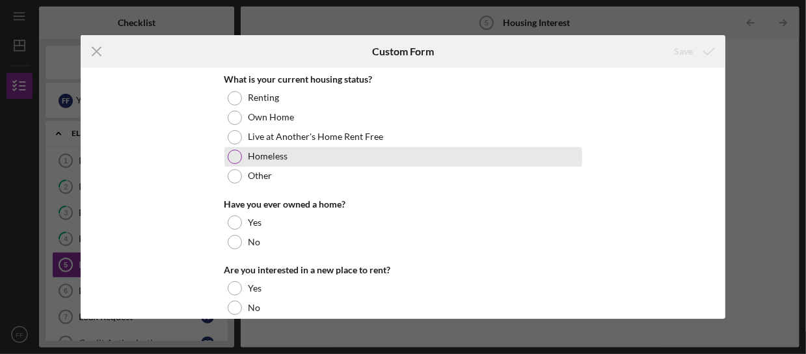
click at [232, 159] on div at bounding box center [235, 157] width 14 height 14
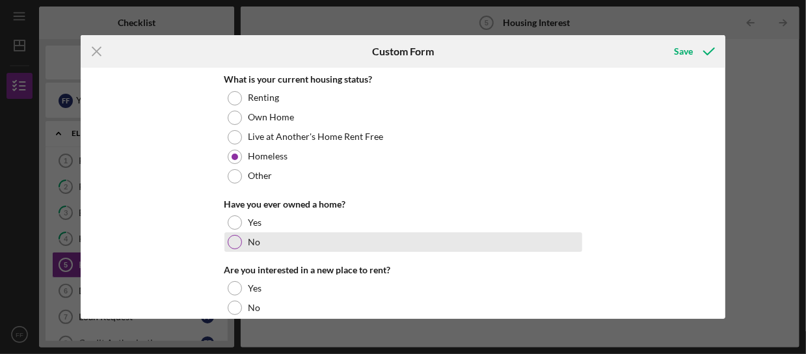
click at [233, 238] on div at bounding box center [235, 242] width 14 height 14
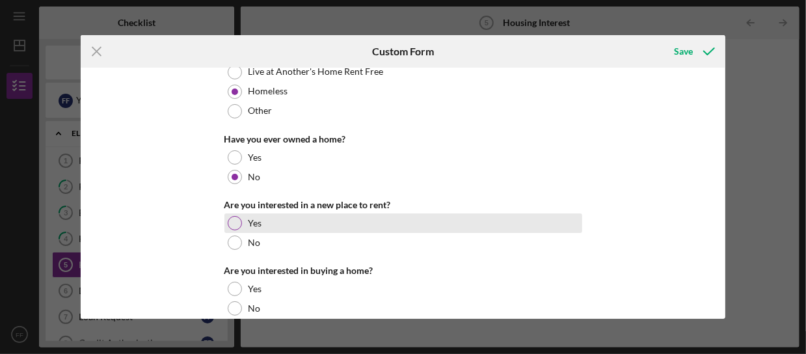
click at [232, 224] on div at bounding box center [235, 223] width 14 height 14
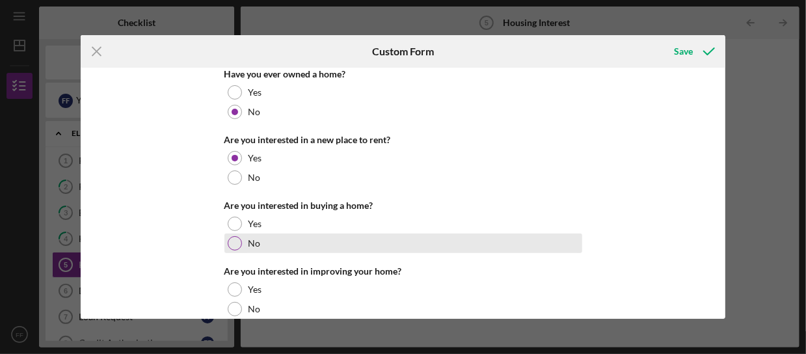
click at [231, 238] on div at bounding box center [235, 243] width 14 height 14
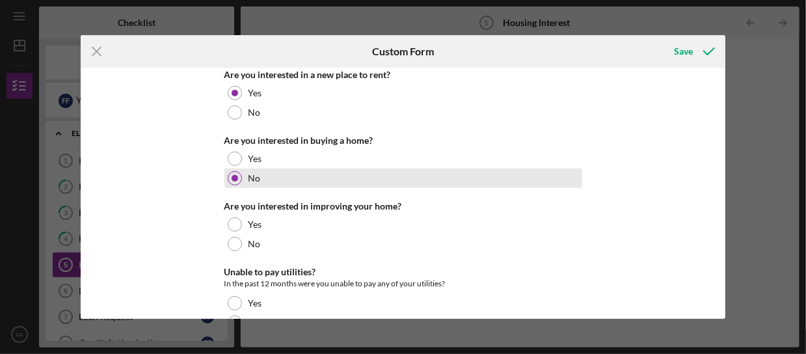
scroll to position [260, 0]
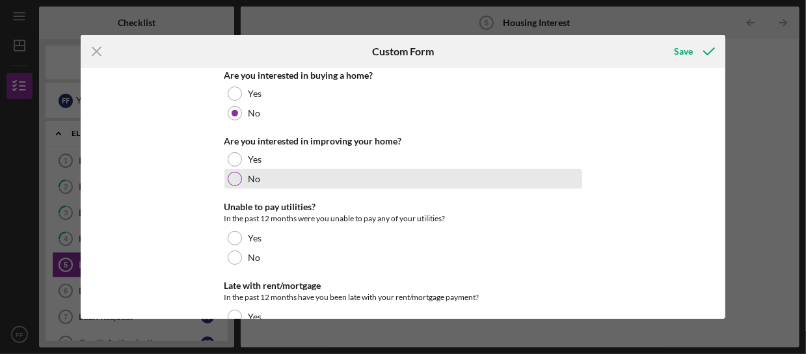
click at [235, 175] on div at bounding box center [235, 179] width 14 height 14
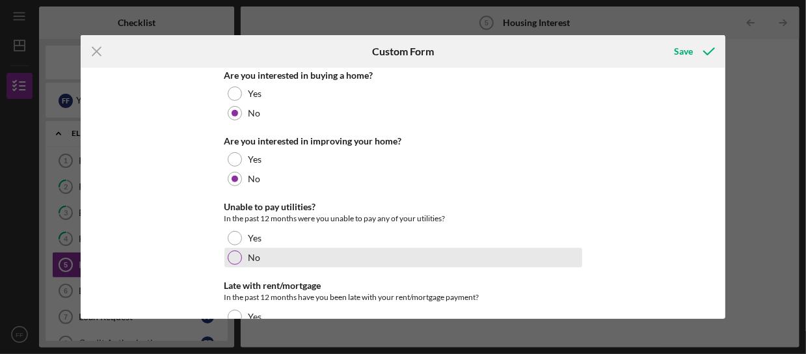
click at [230, 260] on div at bounding box center [235, 257] width 14 height 14
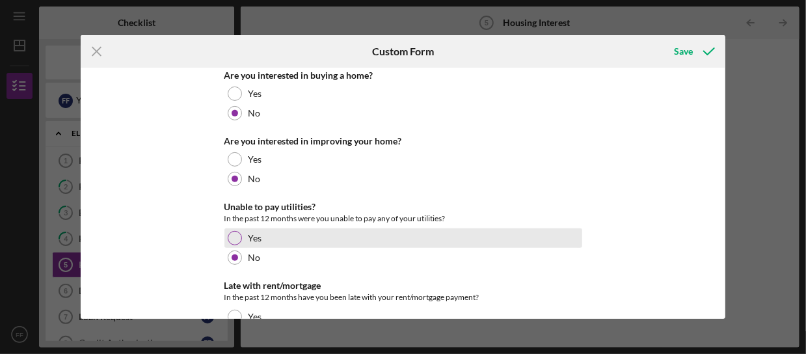
scroll to position [385, 0]
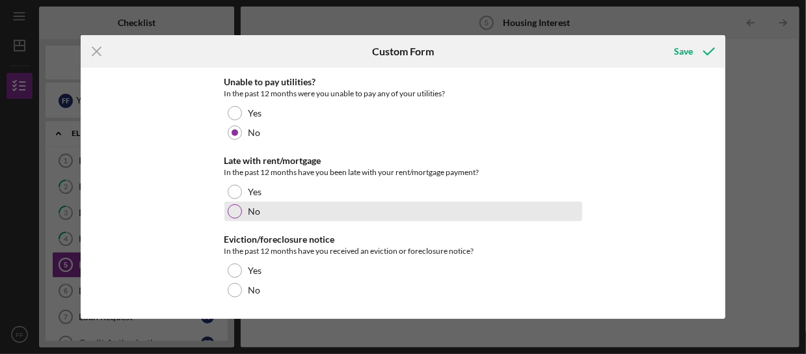
click at [232, 212] on div at bounding box center [235, 211] width 14 height 14
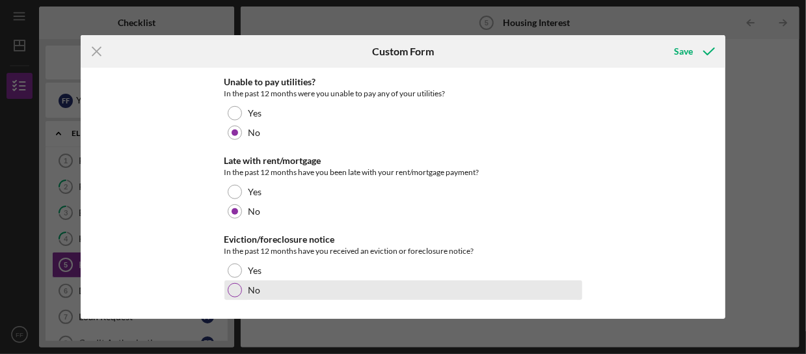
click at [231, 288] on div at bounding box center [235, 290] width 14 height 14
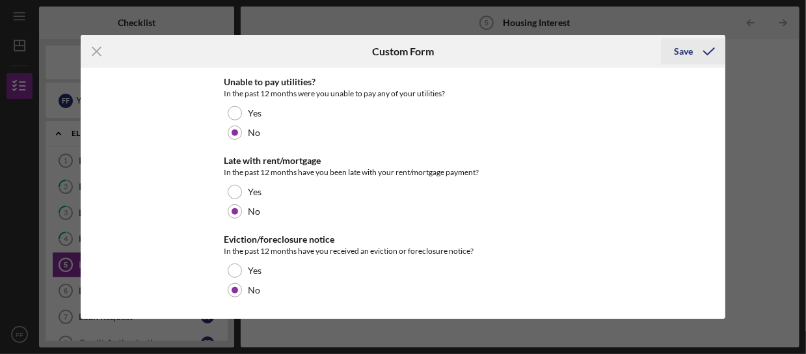
click at [680, 52] on div "Save" at bounding box center [683, 51] width 19 height 26
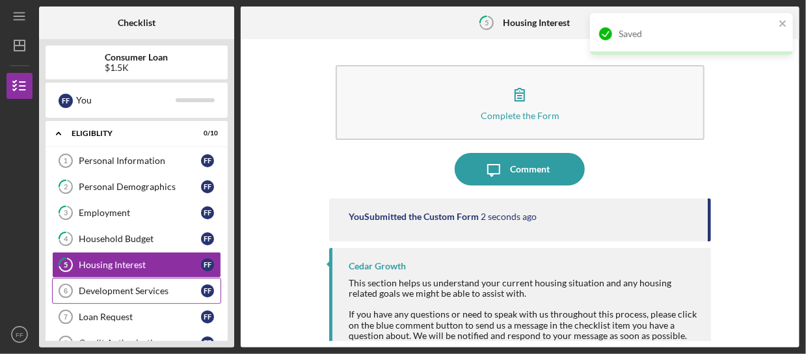
click at [135, 286] on div "Development Services" at bounding box center [140, 291] width 122 height 10
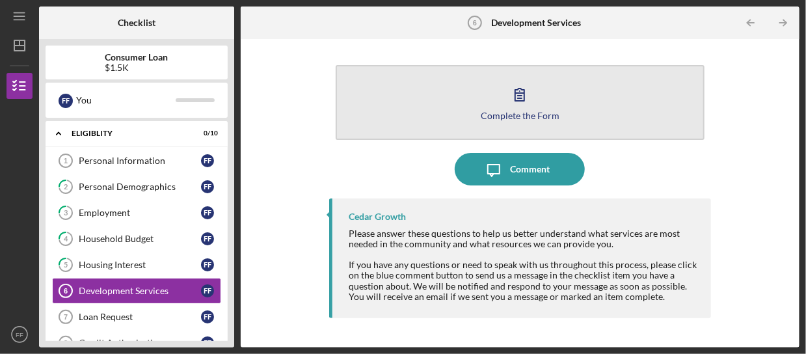
click at [492, 111] on div "Complete the Form" at bounding box center [520, 116] width 79 height 10
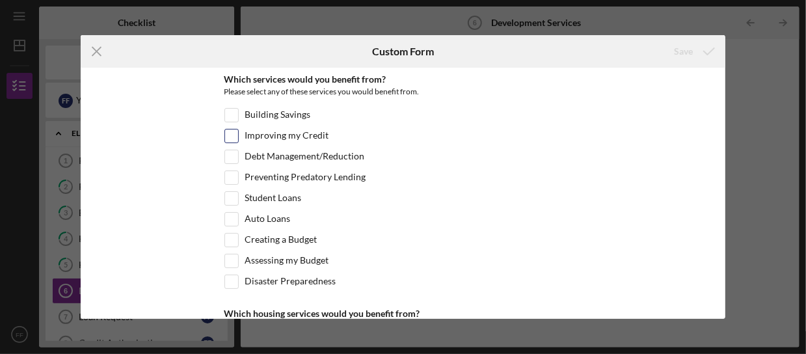
click at [230, 135] on input "Improving my Credit" at bounding box center [231, 135] width 13 height 13
checkbox input "true"
click at [233, 157] on input "Debt Management/Reduction" at bounding box center [231, 156] width 13 height 13
checkbox input "true"
click at [234, 198] on input "Student Loans" at bounding box center [231, 198] width 13 height 13
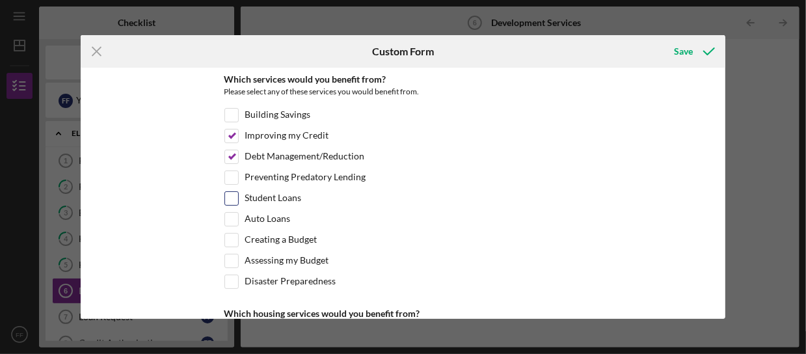
checkbox input "true"
click at [228, 259] on input "Assessing my Budget" at bounding box center [231, 260] width 13 height 13
checkbox input "true"
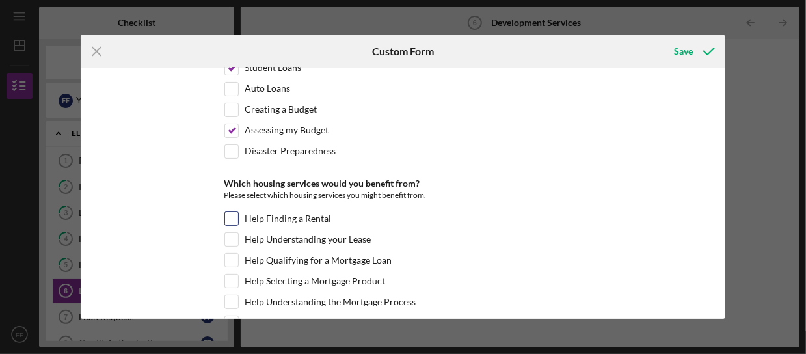
click at [234, 214] on input "Help Finding a Rental" at bounding box center [231, 218] width 13 height 13
checkbox input "true"
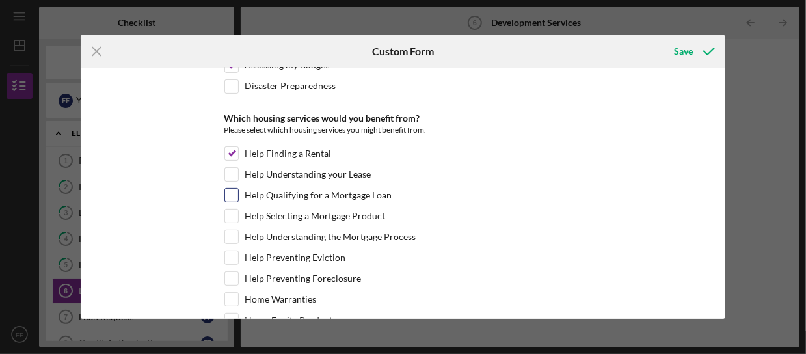
click at [230, 189] on input "Help Qualifying for a Mortgage Loan" at bounding box center [231, 195] width 13 height 13
click at [232, 190] on input "Help Qualifying for a Mortgage Loan" at bounding box center [231, 195] width 13 height 13
checkbox input "false"
click at [230, 231] on input "Help Understanding the Mortgage Process" at bounding box center [231, 236] width 13 height 13
checkbox input "true"
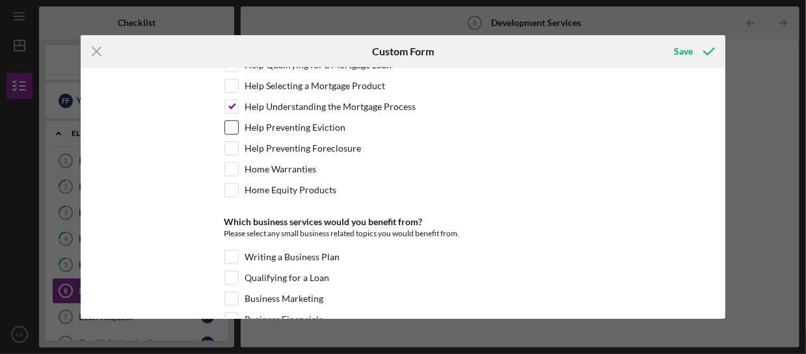
scroll to position [390, 0]
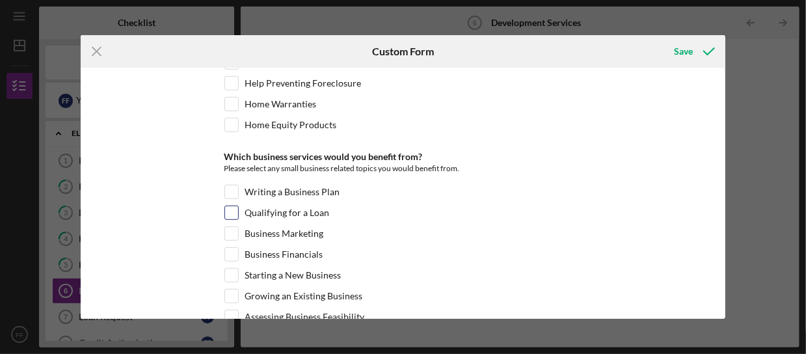
click at [227, 206] on input "Qualifying for a Loan" at bounding box center [231, 212] width 13 height 13
checkbox input "true"
click at [226, 248] on input "Business Financials" at bounding box center [231, 254] width 13 height 13
checkbox input "true"
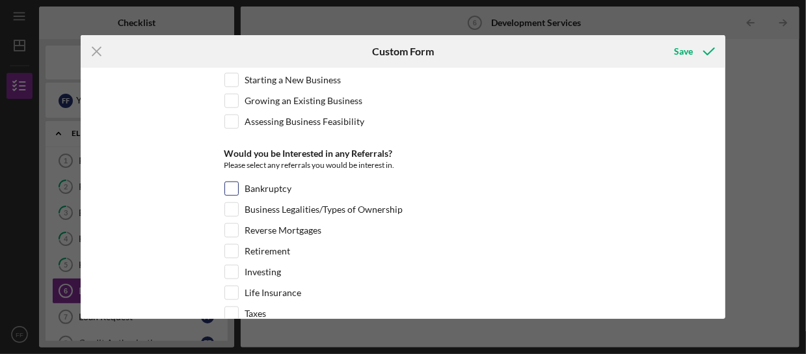
scroll to position [650, 0]
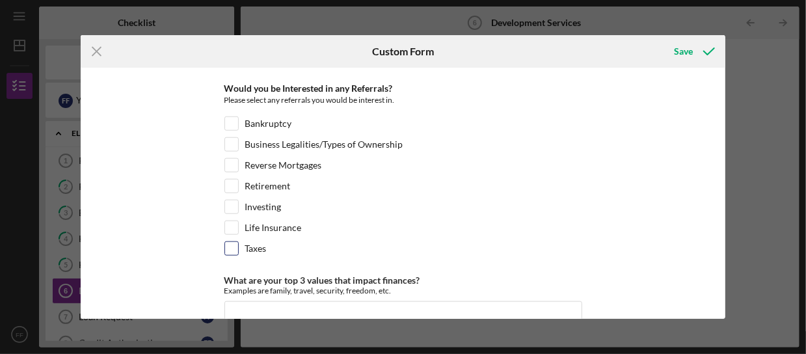
click at [232, 242] on input "Taxes" at bounding box center [231, 248] width 13 height 13
checkbox input "true"
click at [233, 200] on input "Investing" at bounding box center [231, 206] width 13 height 13
checkbox input "true"
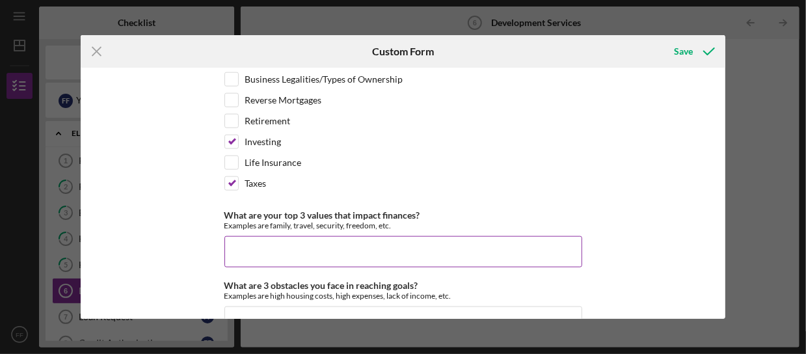
click at [327, 236] on input "What are your top 3 values that impact finances?" at bounding box center [403, 251] width 358 height 31
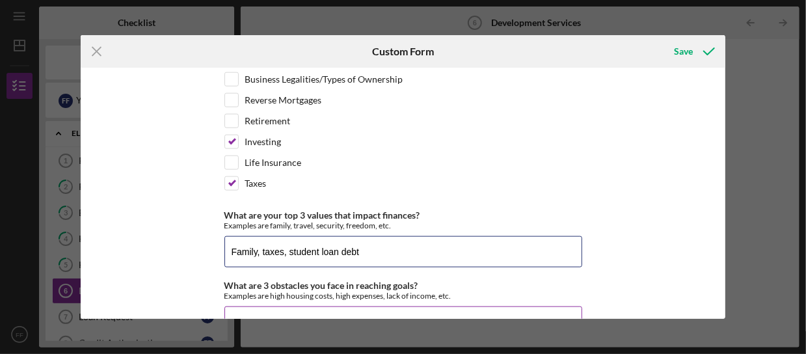
scroll to position [738, 0]
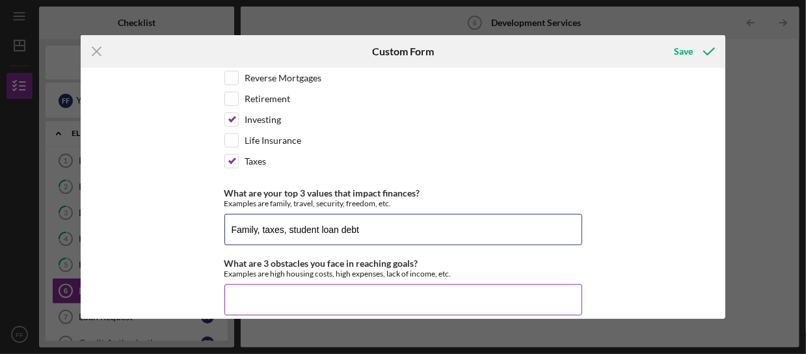
type input "Family, taxes, student loan debt"
click at [302, 284] on input "What are 3 obstacles you face in reaching goals?" at bounding box center [403, 299] width 358 height 31
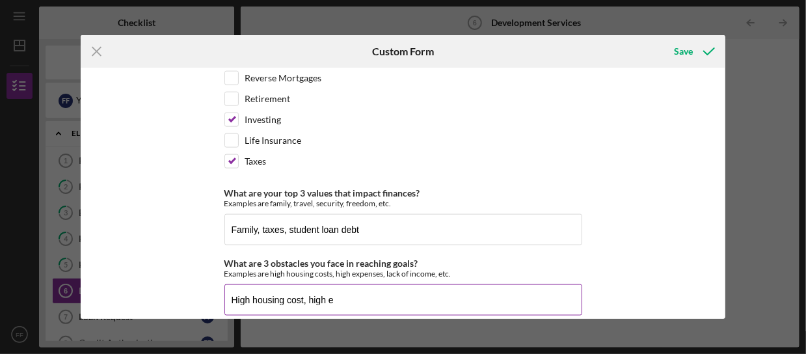
click at [383, 284] on input "High housing cost, high e" at bounding box center [403, 299] width 358 height 31
type input "High housing cost, high expenses, and instability"
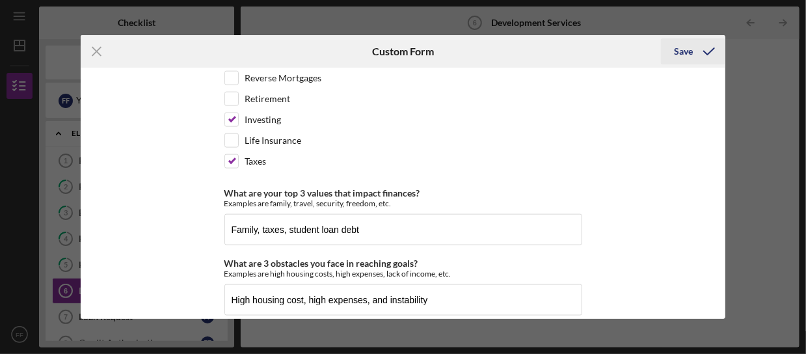
click at [679, 45] on div "Save" at bounding box center [683, 51] width 19 height 26
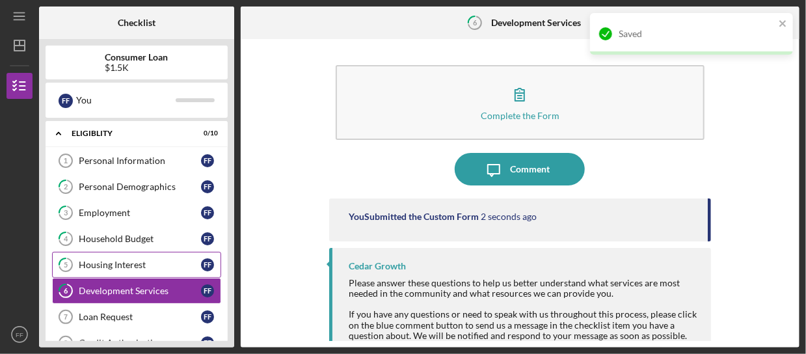
scroll to position [65, 0]
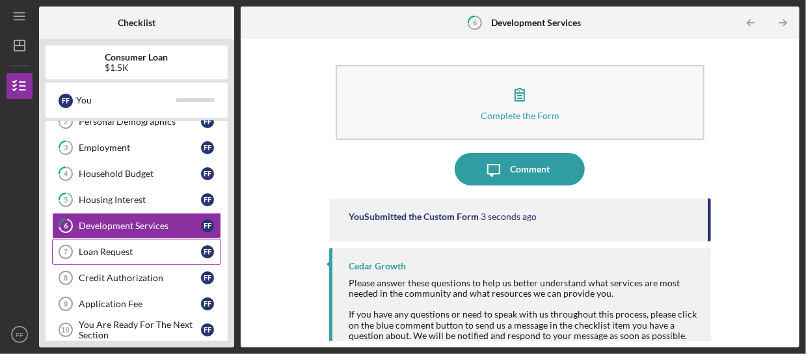
click at [131, 252] on div "Loan Request" at bounding box center [140, 252] width 122 height 10
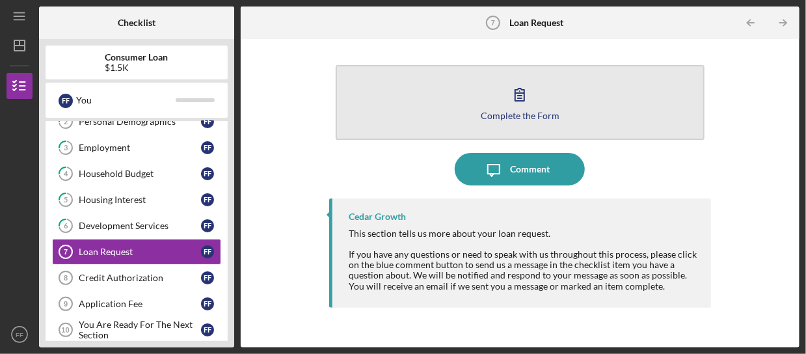
click at [513, 106] on icon "button" at bounding box center [519, 94] width 33 height 33
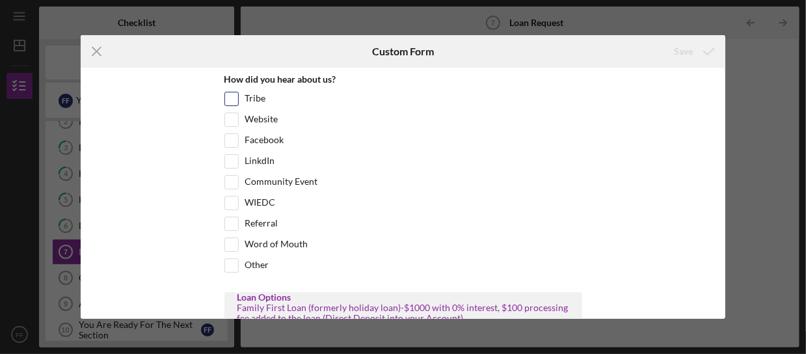
click at [232, 102] on input "Tribe" at bounding box center [231, 98] width 13 height 13
checkbox input "true"
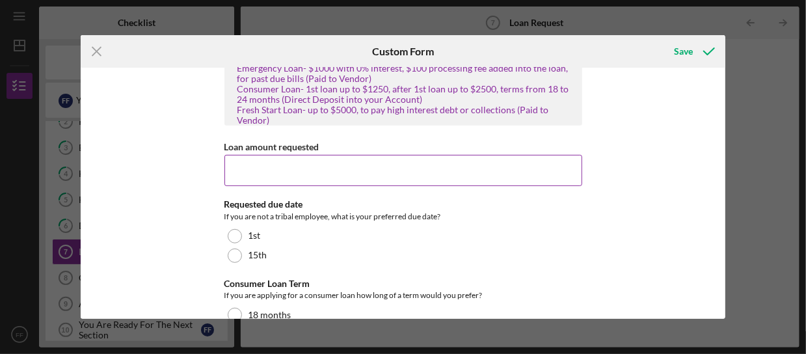
scroll to position [195, 0]
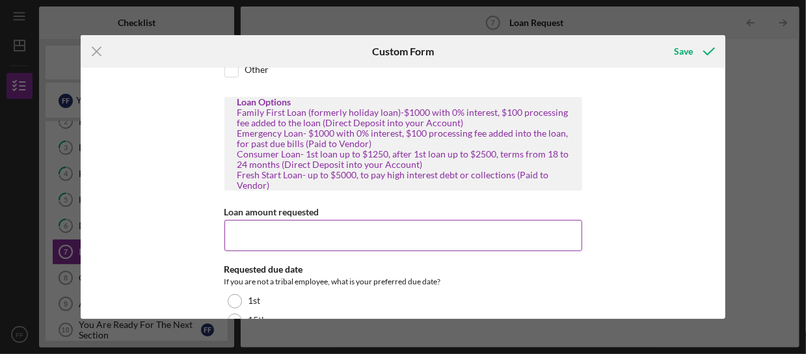
click at [286, 230] on input "Loan amount requested" at bounding box center [403, 235] width 358 height 31
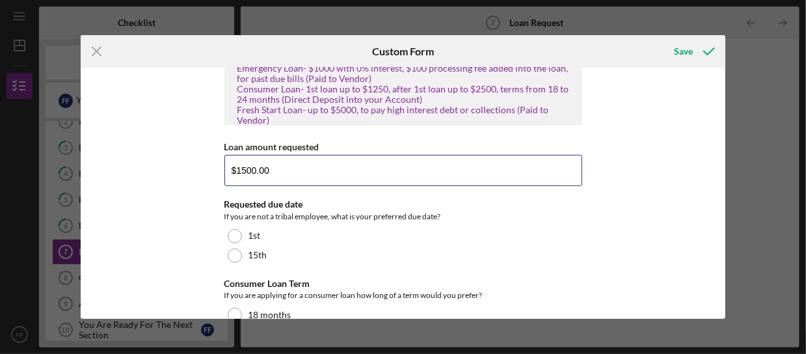
scroll to position [319, 0]
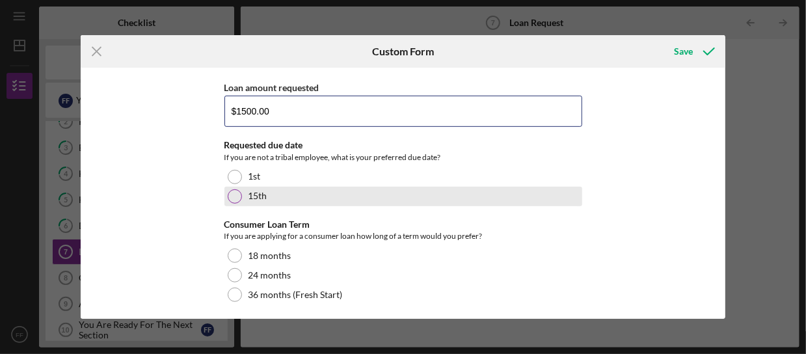
type input "$1500.00"
click at [233, 192] on div at bounding box center [235, 196] width 14 height 14
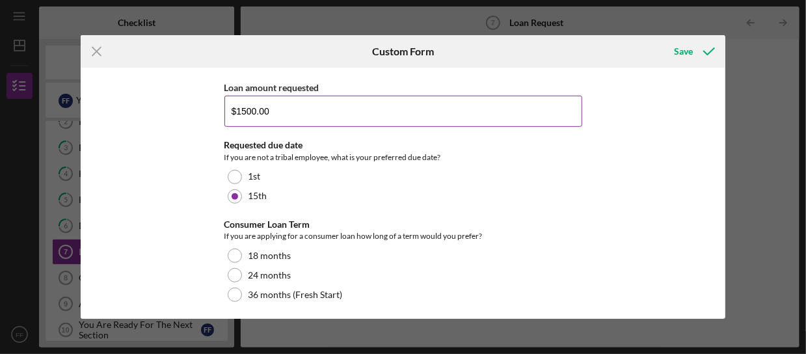
click at [273, 107] on input "$1500.00" at bounding box center [403, 111] width 358 height 31
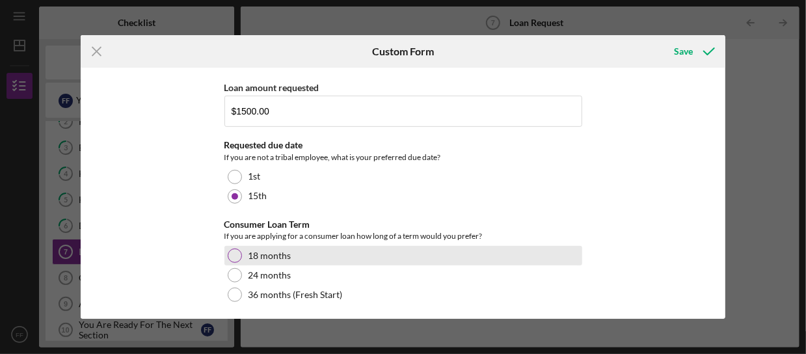
click at [239, 248] on div at bounding box center [235, 255] width 14 height 14
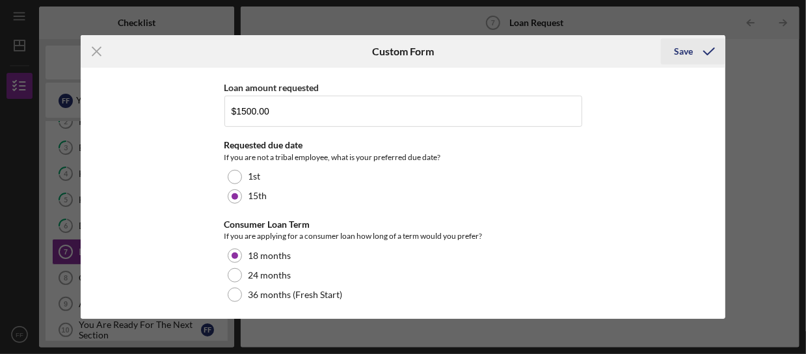
click at [677, 56] on div "Save" at bounding box center [683, 51] width 19 height 26
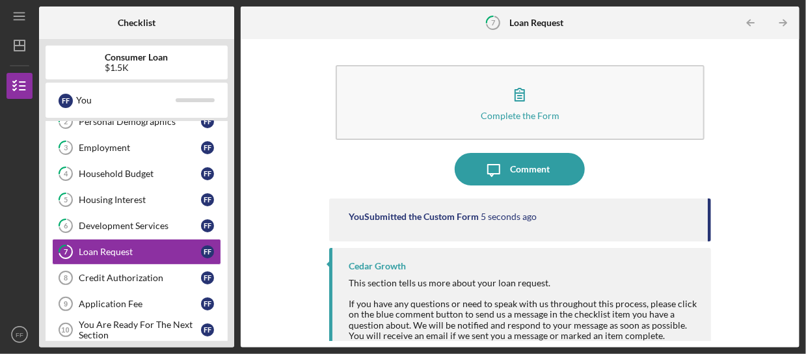
scroll to position [15, 0]
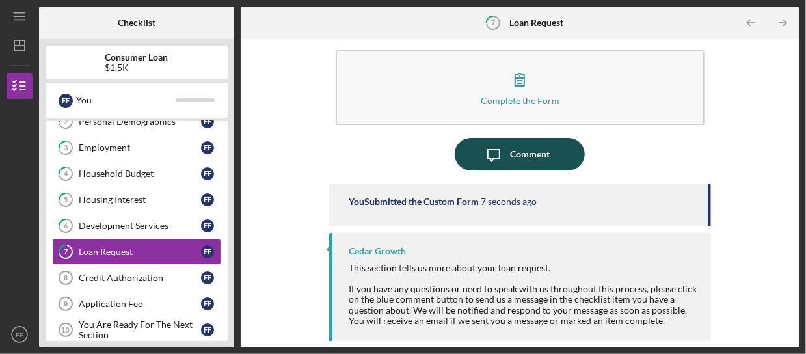
click at [534, 153] on div "Comment" at bounding box center [530, 154] width 40 height 33
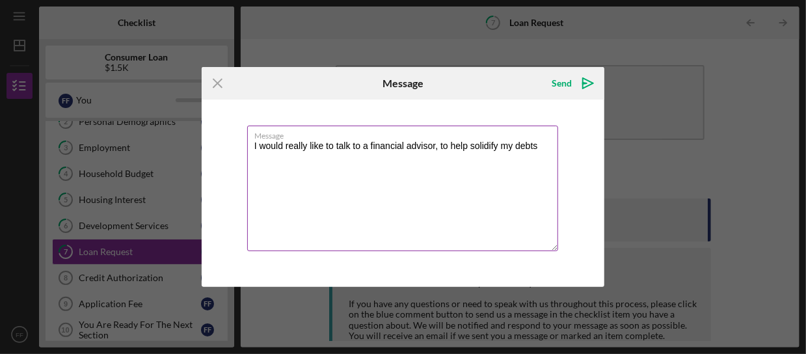
click at [487, 150] on textarea "I would really like to talk to a financial advisor, to help solidify my debts" at bounding box center [403, 189] width 312 height 126
click at [555, 145] on textarea "I would really like to talk to a financial advisor, to help consolidate my debts" at bounding box center [403, 189] width 312 height 126
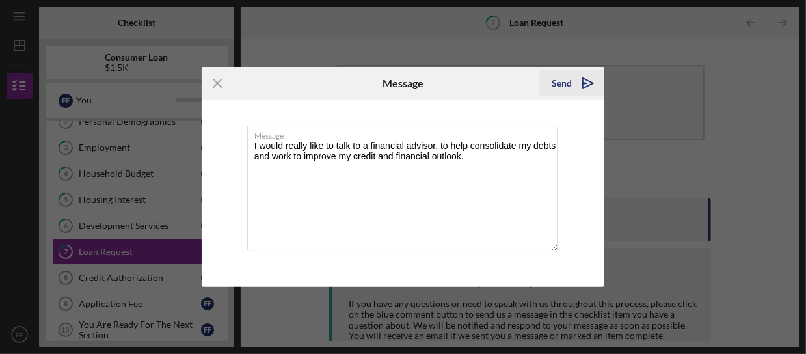
type textarea "I would really like to talk to a financial advisor, to help consolidate my debt…"
click at [567, 89] on div "Send" at bounding box center [562, 83] width 20 height 26
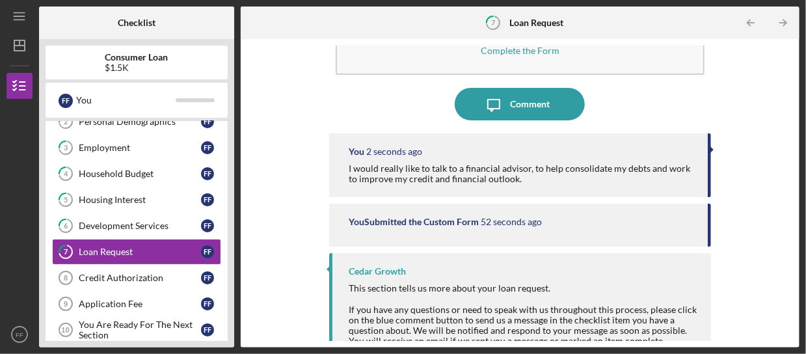
scroll to position [86, 0]
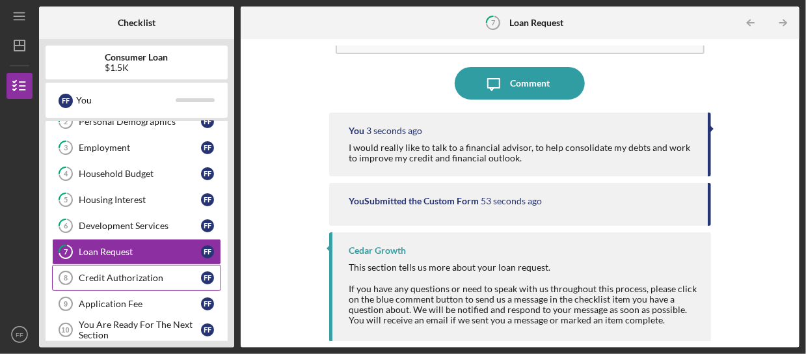
click at [154, 276] on div "Credit Authorization" at bounding box center [140, 278] width 122 height 10
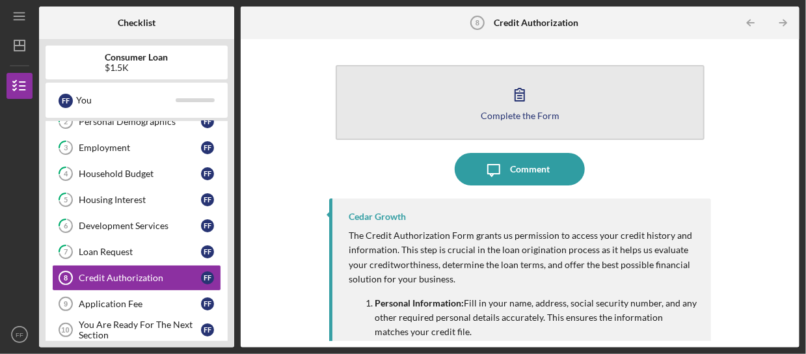
click at [521, 104] on icon "button" at bounding box center [519, 94] width 33 height 33
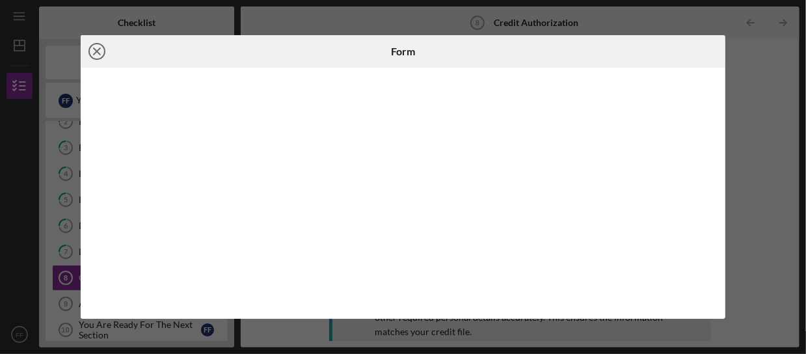
click at [93, 49] on icon "Icon/Close" at bounding box center [97, 51] width 33 height 33
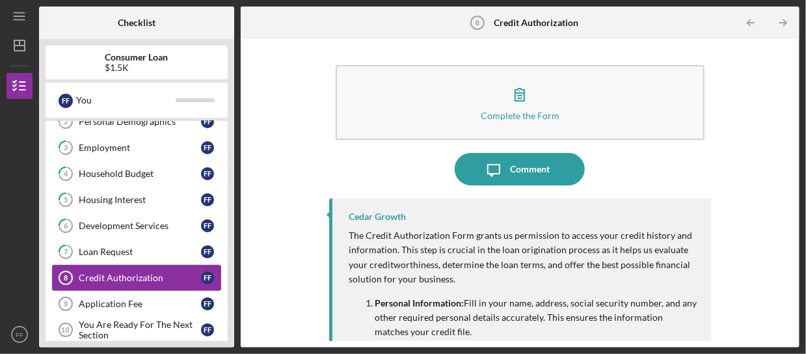
scroll to position [130, 0]
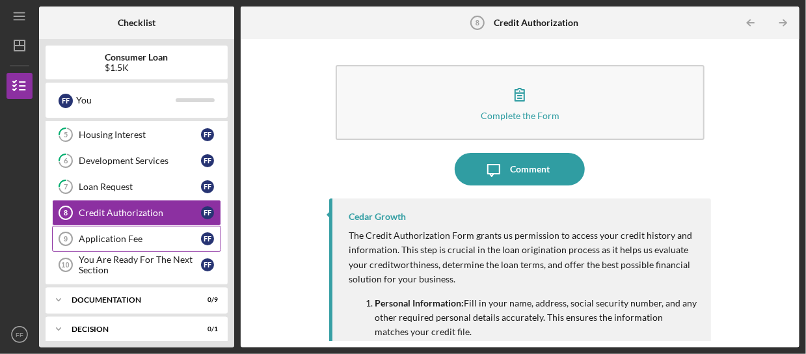
click at [141, 236] on div "Application Fee" at bounding box center [140, 239] width 122 height 10
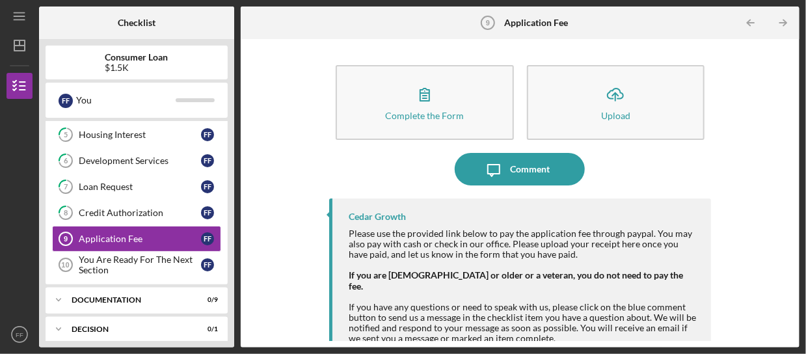
click at [719, 163] on div "Complete the Form Form Icon/Upload Upload Icon/Message Comment Cedar Growth Ple…" at bounding box center [520, 193] width 546 height 295
click at [759, 164] on div "Complete the Form Form Icon/Upload Upload Icon/Message Comment Cedar Growth Ple…" at bounding box center [520, 193] width 546 height 295
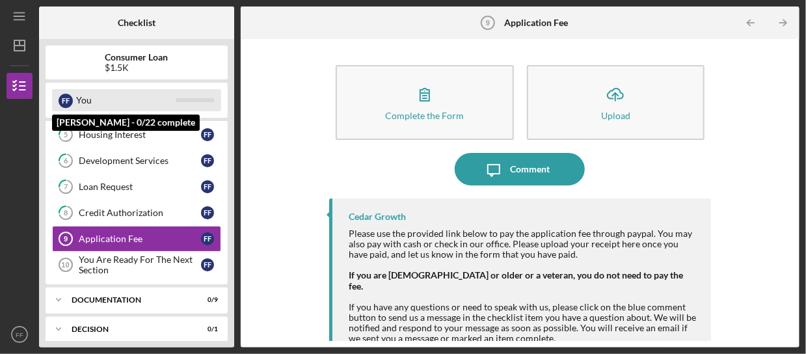
click at [88, 101] on div "You" at bounding box center [126, 100] width 100 height 22
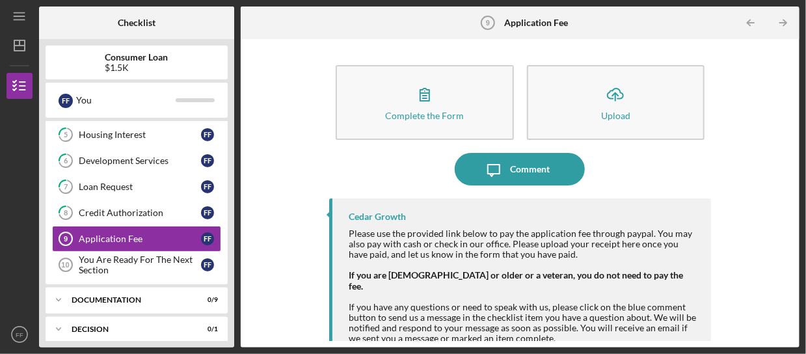
click at [291, 204] on div "Complete the Form Form Icon/Upload Upload Icon/Message Comment Cedar Growth Ple…" at bounding box center [520, 193] width 546 height 295
click at [21, 46] on icon "Icon/Dashboard" at bounding box center [19, 45] width 33 height 33
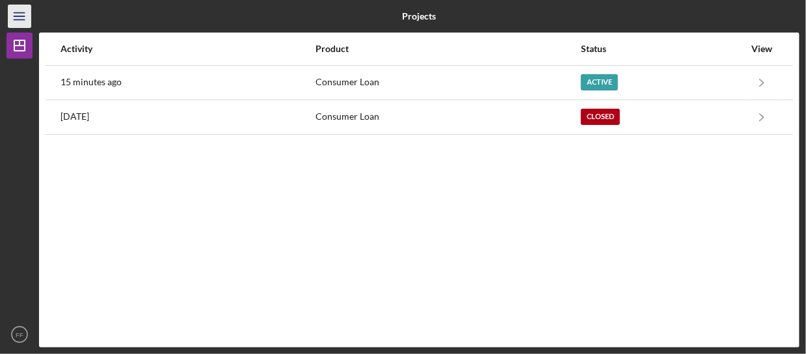
click at [20, 21] on icon "Icon/Menu" at bounding box center [19, 16] width 29 height 29
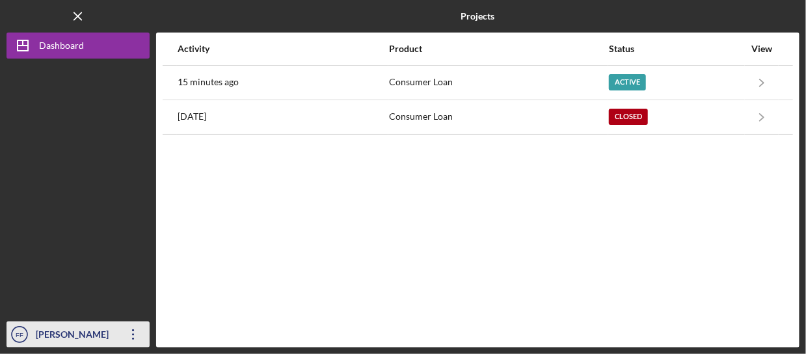
click at [38, 338] on div "[PERSON_NAME]" at bounding box center [75, 335] width 85 height 29
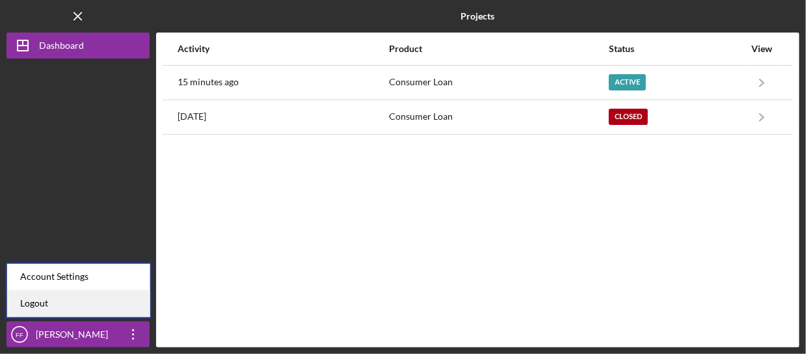
click at [56, 315] on link "Logout" at bounding box center [78, 303] width 143 height 27
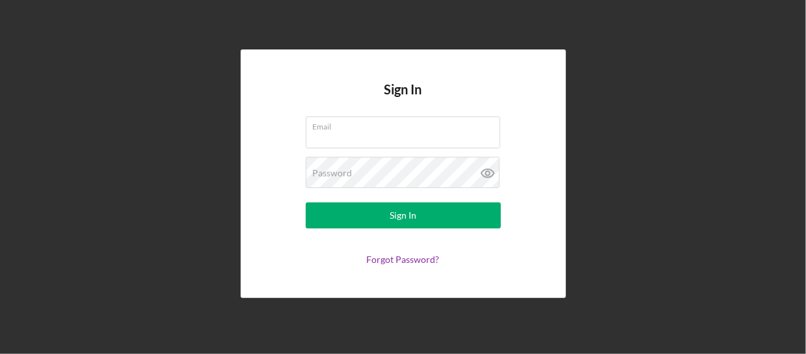
type input "[EMAIL_ADDRESS][DOMAIN_NAME]"
click at [626, 96] on div "Sign In Email [EMAIL_ADDRESS][DOMAIN_NAME] Password Sign In Forgot Password?" at bounding box center [403, 173] width 793 height 347
